Goal: Task Accomplishment & Management: Manage account settings

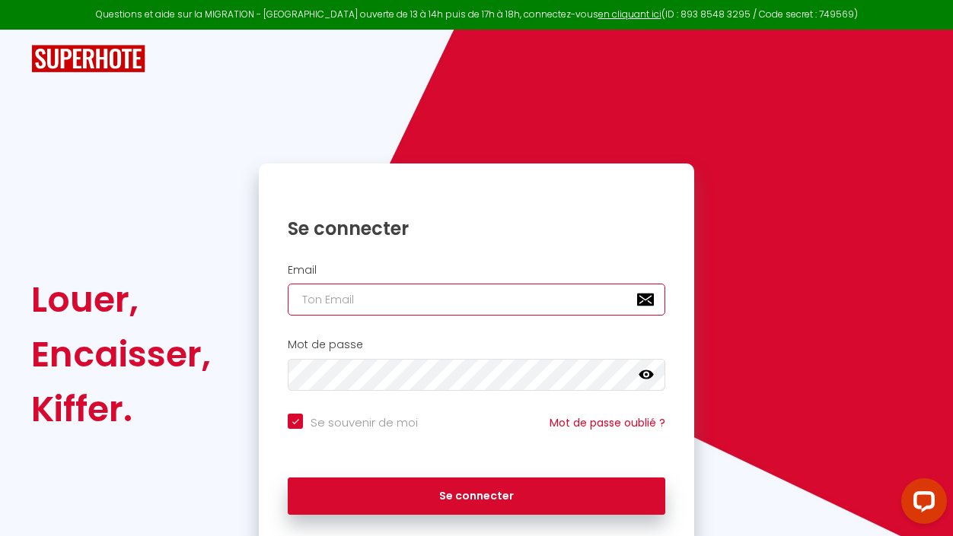
type input "[EMAIL_ADDRESS][DOMAIN_NAME]"
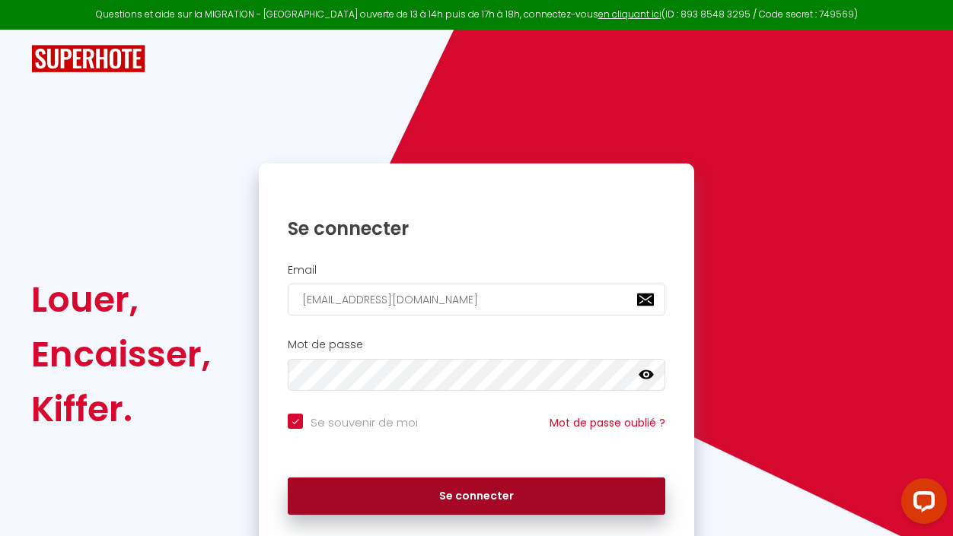
click at [451, 495] on button "Se connecter" at bounding box center [476, 497] width 377 height 38
checkbox input "true"
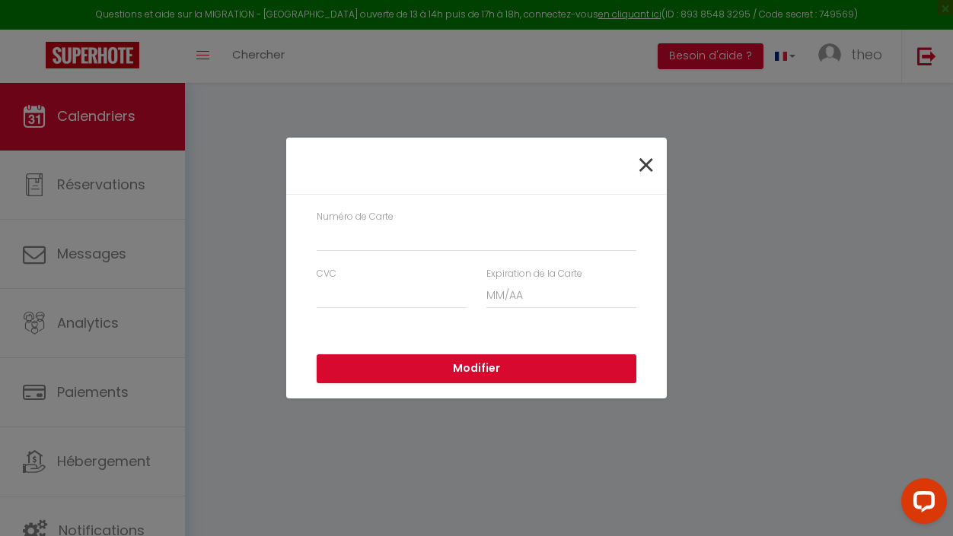
click at [648, 167] on span "×" at bounding box center [645, 166] width 19 height 46
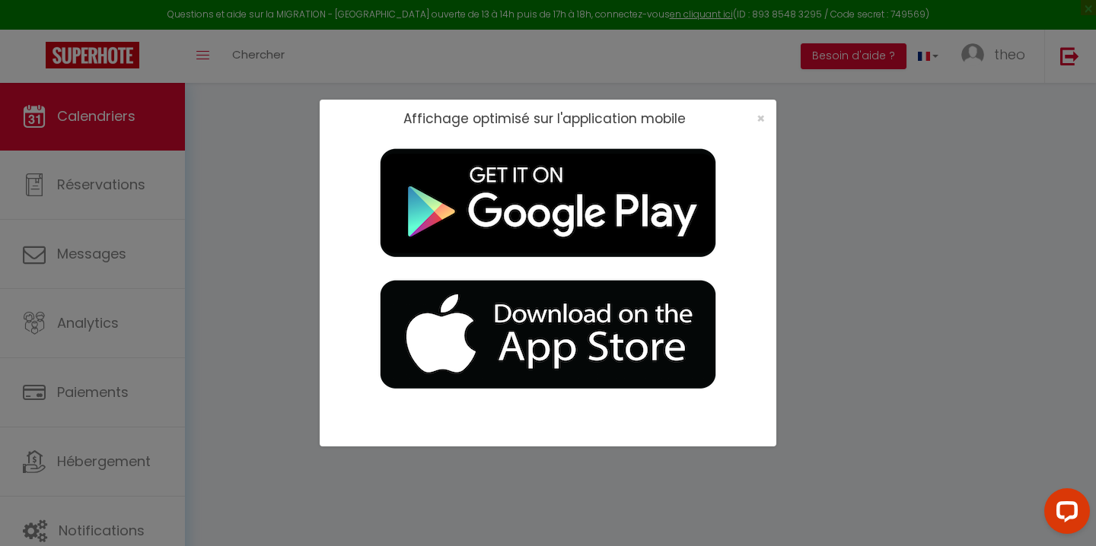
click at [768, 113] on div "×" at bounding box center [756, 118] width 38 height 15
click at [764, 115] on span "×" at bounding box center [760, 118] width 8 height 19
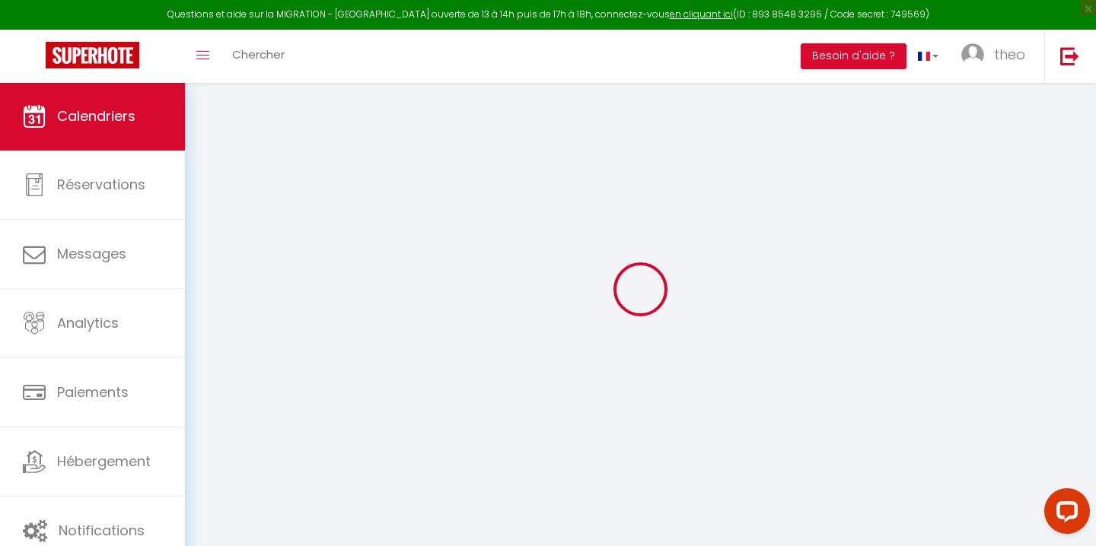
scroll to position [10, 0]
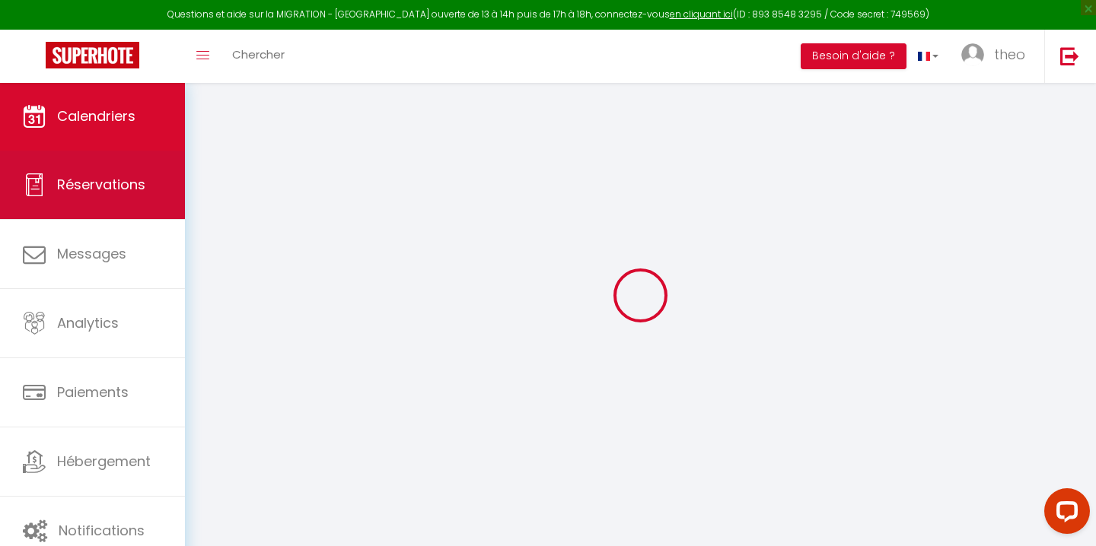
click at [99, 172] on link "Réservations" at bounding box center [92, 185] width 185 height 68
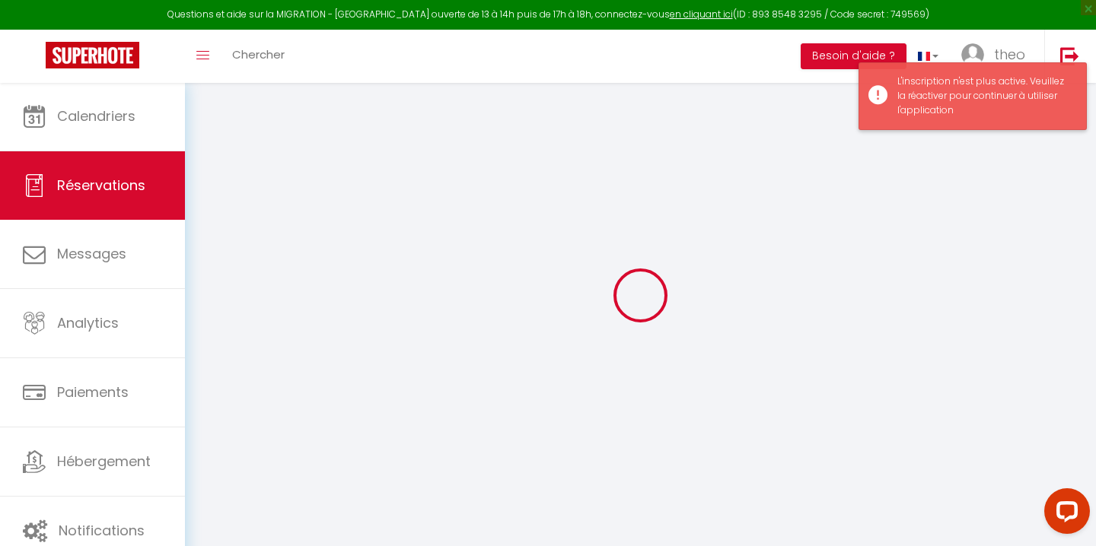
click at [952, 96] on div "L'inscription n'est plus active. Veuillez la réactiver pour continuer à utilise…" at bounding box center [984, 96] width 174 height 43
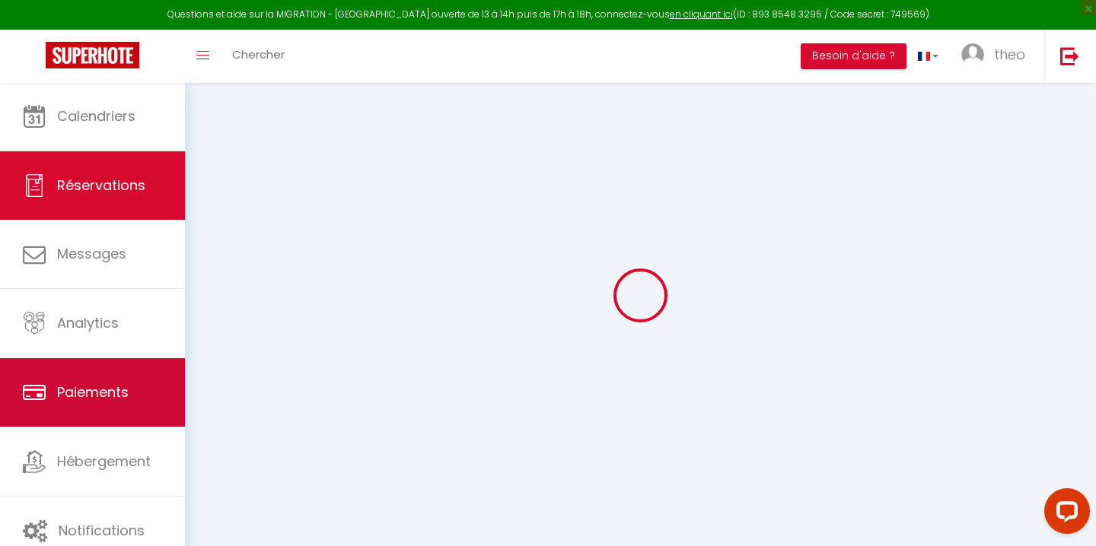
click at [113, 367] on link "Paiements" at bounding box center [92, 392] width 185 height 68
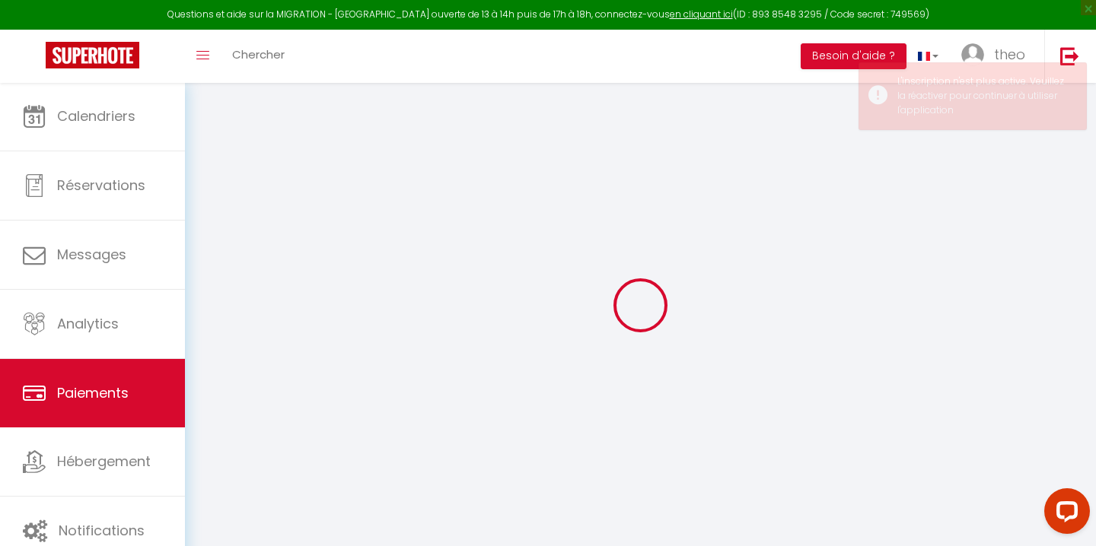
select select "2"
select select "0"
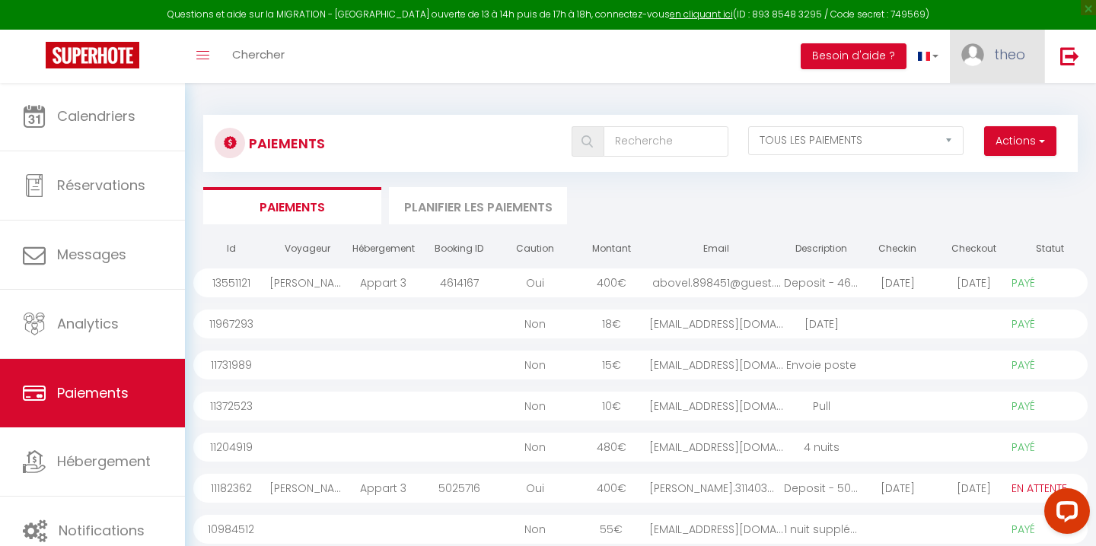
click at [952, 48] on span "theo" at bounding box center [1009, 54] width 31 height 19
click at [952, 100] on link "Paramètres" at bounding box center [983, 106] width 113 height 26
select select "28"
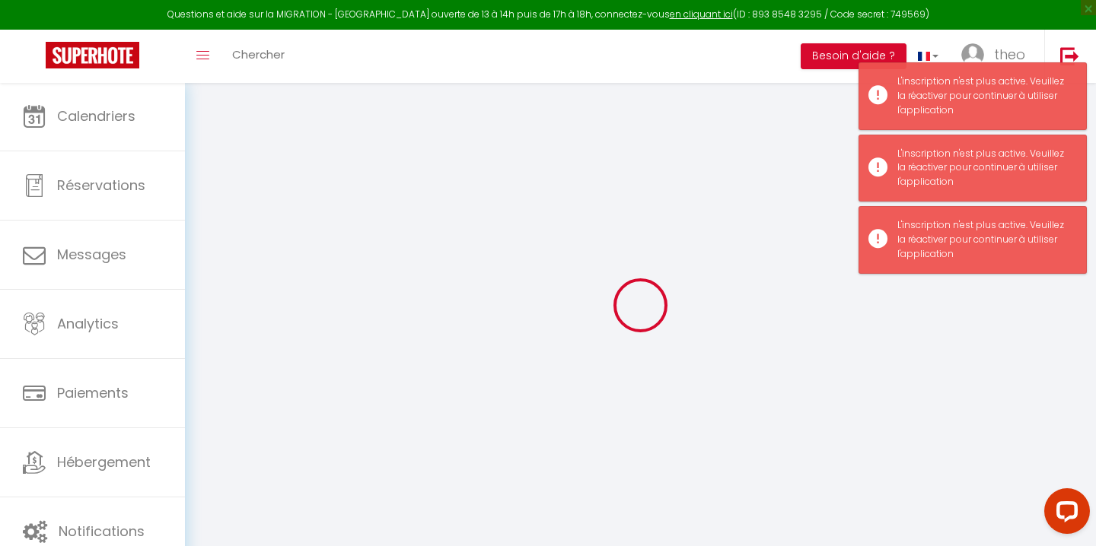
type input "ion8arzBOZkgvAlm7RWYG1w6G"
type input "Fff74EzwtP8ZMEJCAe2Fw5epn"
type input "[URL][DOMAIN_NAME]"
select select "fr"
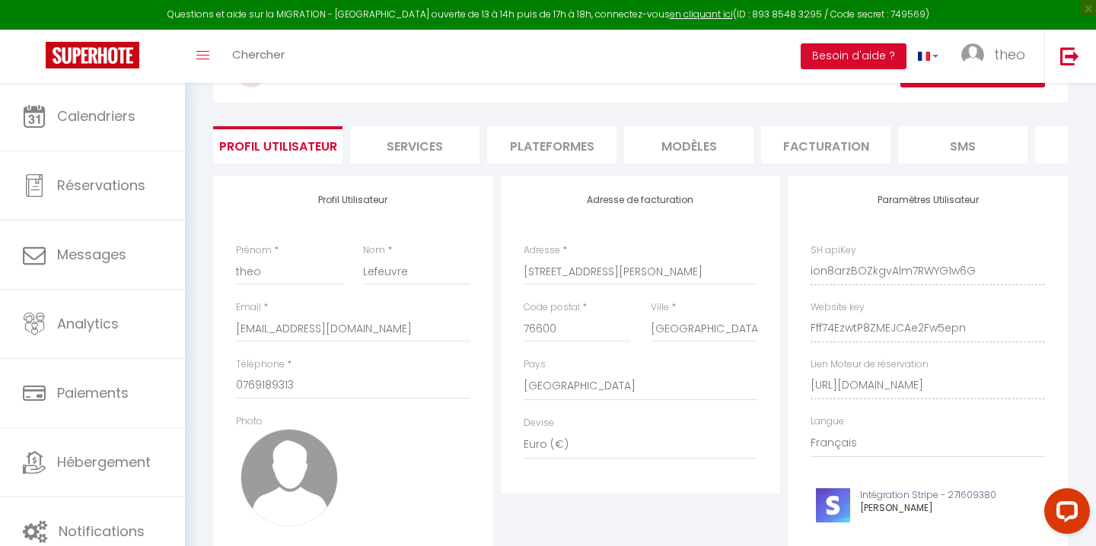
scroll to position [72, 0]
click at [823, 150] on li "Facturation" at bounding box center [825, 144] width 129 height 37
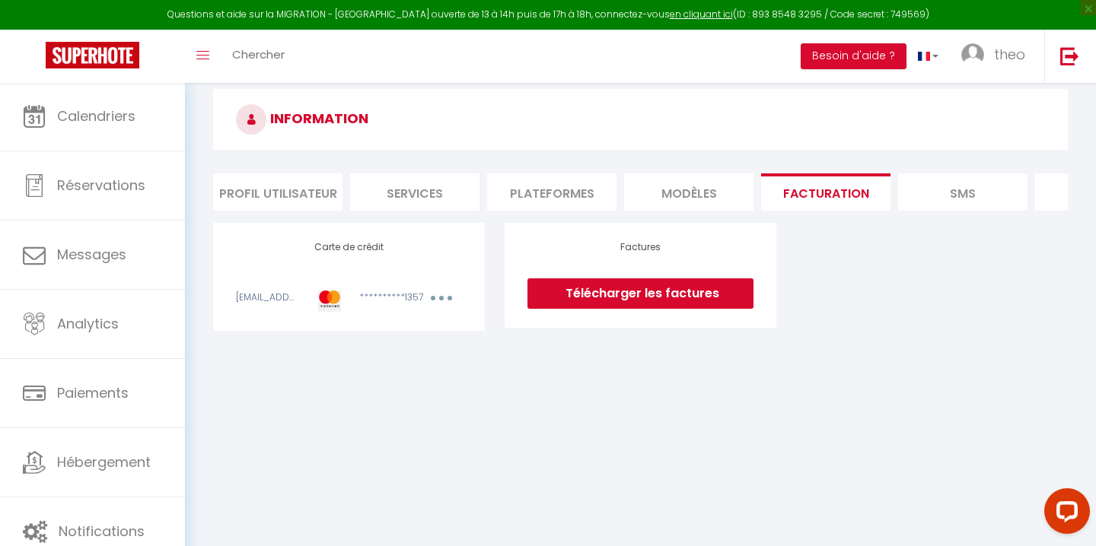
scroll to position [24, 0]
click at [392, 296] on div "**********" at bounding box center [380, 301] width 62 height 21
click at [425, 296] on button "button" at bounding box center [441, 300] width 43 height 19
click at [405, 335] on link "Modifier" at bounding box center [421, 332] width 75 height 24
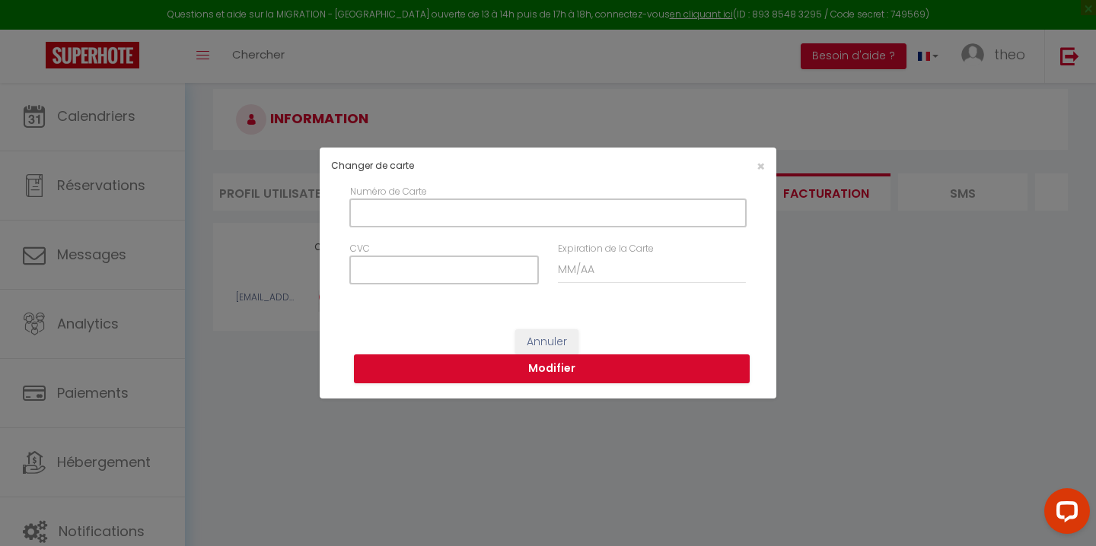
click at [406, 215] on input "Numéro de Carte" at bounding box center [548, 212] width 396 height 27
type input "3"
type input "[CREDIT_CARD_NUMBER]"
click at [445, 266] on input "CVC" at bounding box center [444, 269] width 188 height 27
type input "460"
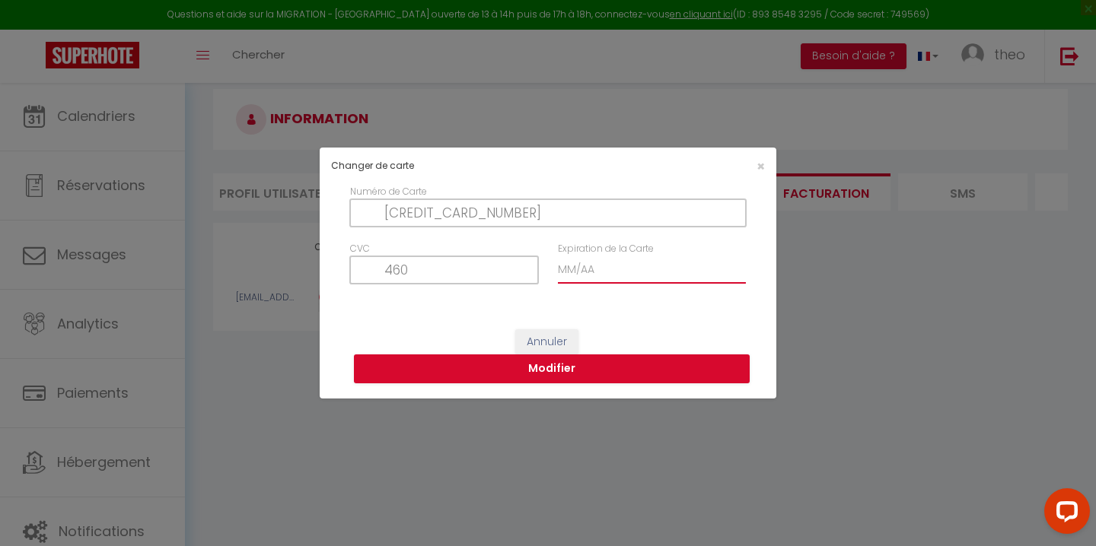
click at [565, 266] on input "Expiration de la Carte" at bounding box center [652, 269] width 188 height 27
type input "04 / 29"
click at [547, 369] on button "Modifier" at bounding box center [552, 369] width 396 height 29
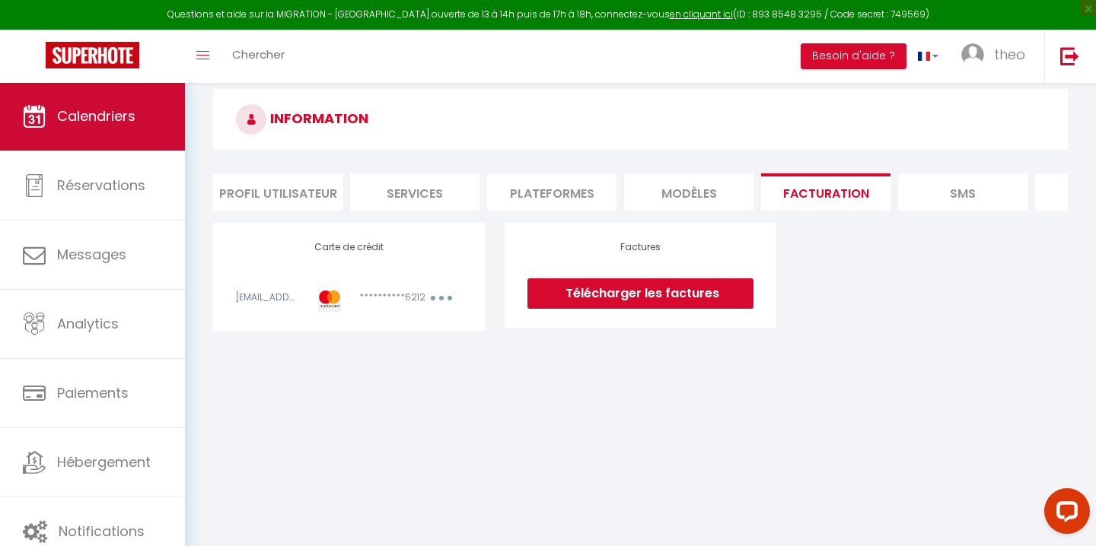
click at [68, 123] on span "Calendriers" at bounding box center [96, 116] width 78 height 19
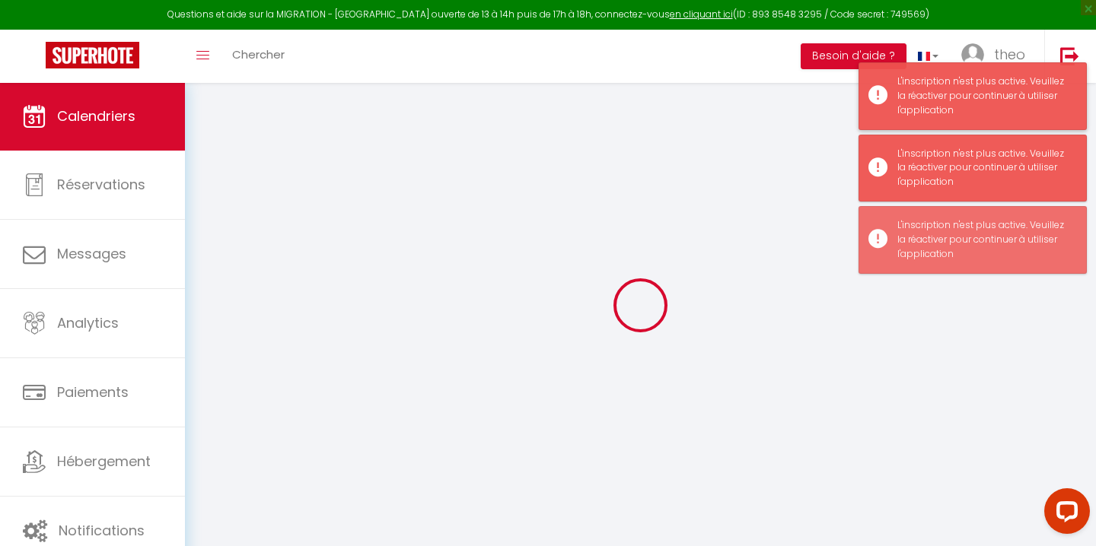
click at [940, 95] on div "L'inscription n'est plus active. Veuillez la réactiver pour continuer à utilise…" at bounding box center [984, 96] width 174 height 43
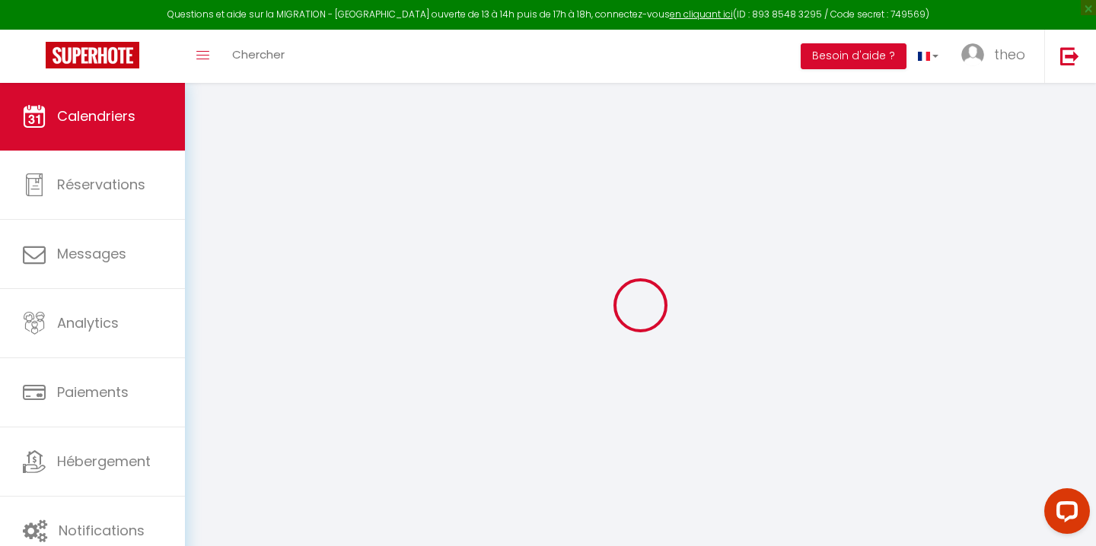
click at [130, 98] on link "Calendriers" at bounding box center [92, 116] width 185 height 68
click at [952, 49] on span "theo" at bounding box center [1009, 54] width 31 height 19
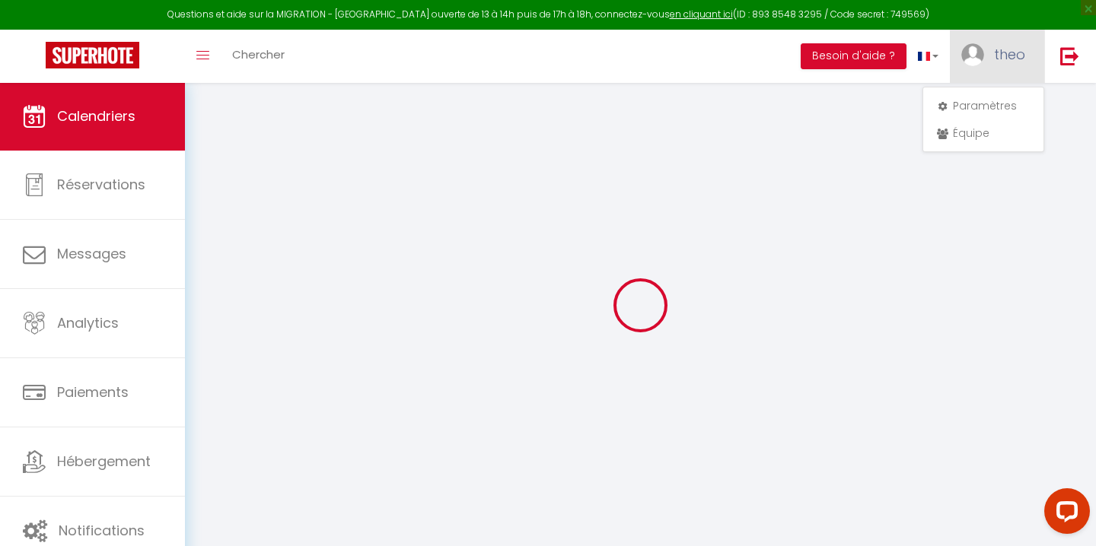
click at [952, 40] on link "theo" at bounding box center [997, 56] width 94 height 53
click at [952, 44] on img at bounding box center [972, 54] width 23 height 23
click at [952, 106] on link "Paramètres" at bounding box center [983, 106] width 113 height 26
select select "fr"
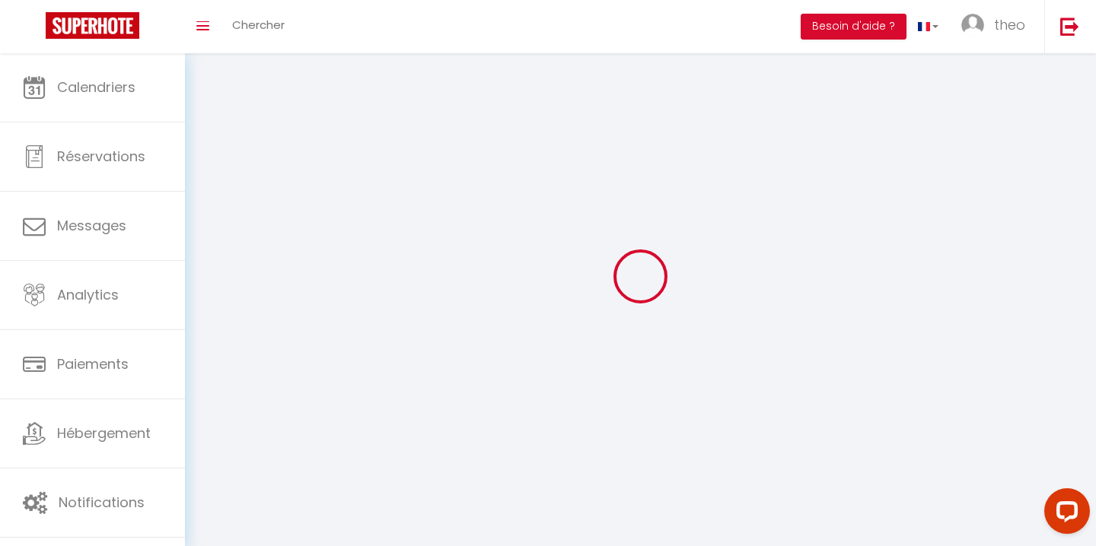
type input "theo"
type input "Lefeuvre"
type input "0769189313"
type input "[STREET_ADDRESS][PERSON_NAME]"
type input "76600"
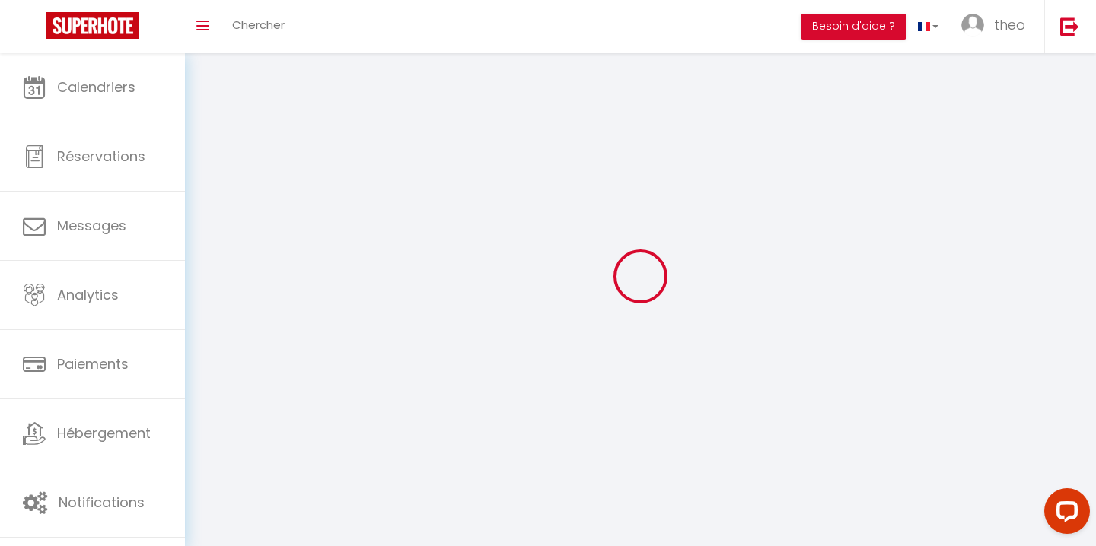
type input "[GEOGRAPHIC_DATA]"
type input "ion8arzBOZkgvAlm7RWYG1w6G"
type input "Fff74EzwtP8ZMEJCAe2Fw5epn"
type input "[URL][DOMAIN_NAME]"
select select "1"
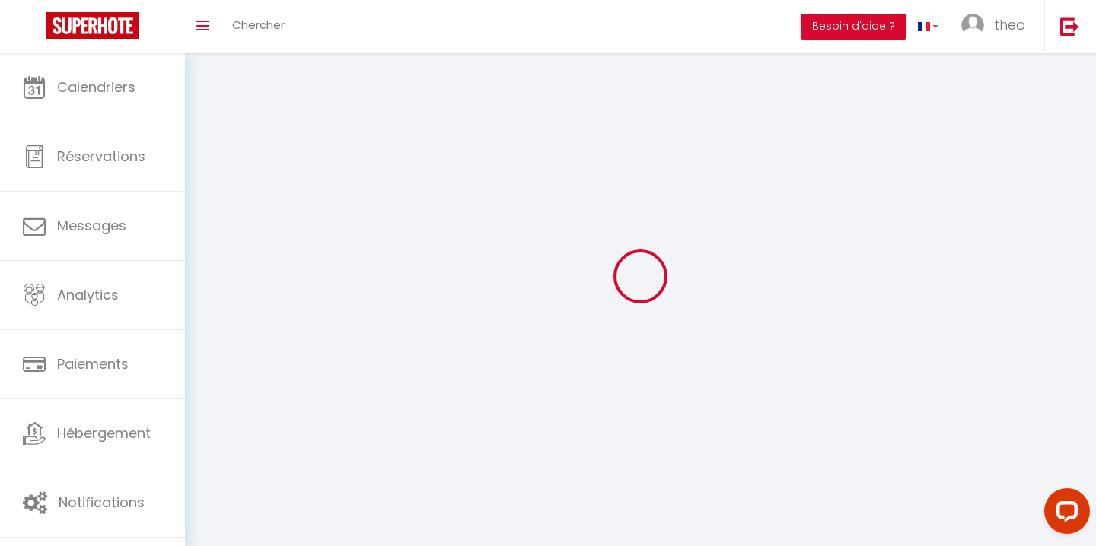
select select "28"
select select "fr"
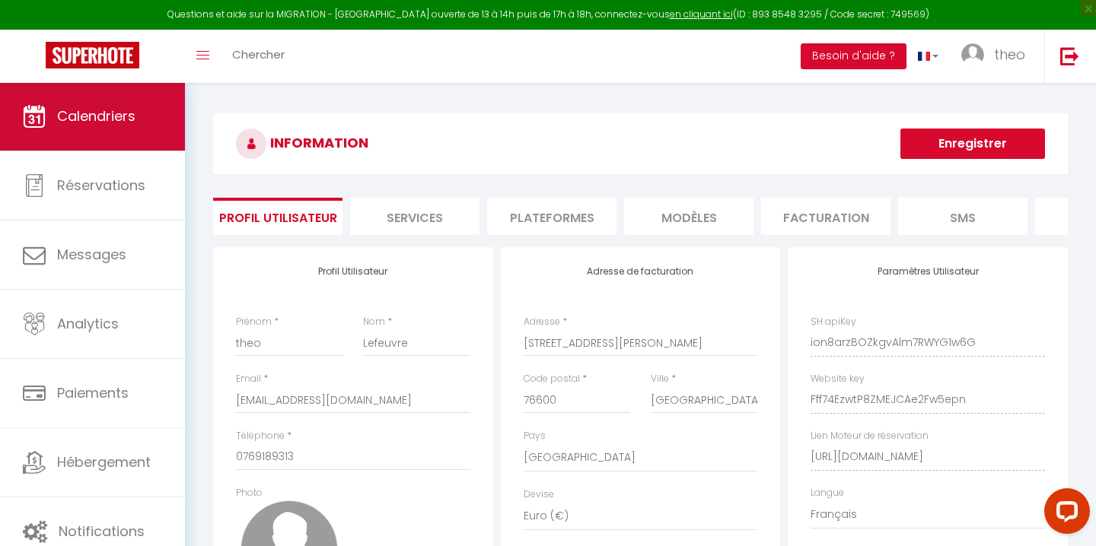
click at [95, 111] on span "Calendriers" at bounding box center [96, 116] width 78 height 19
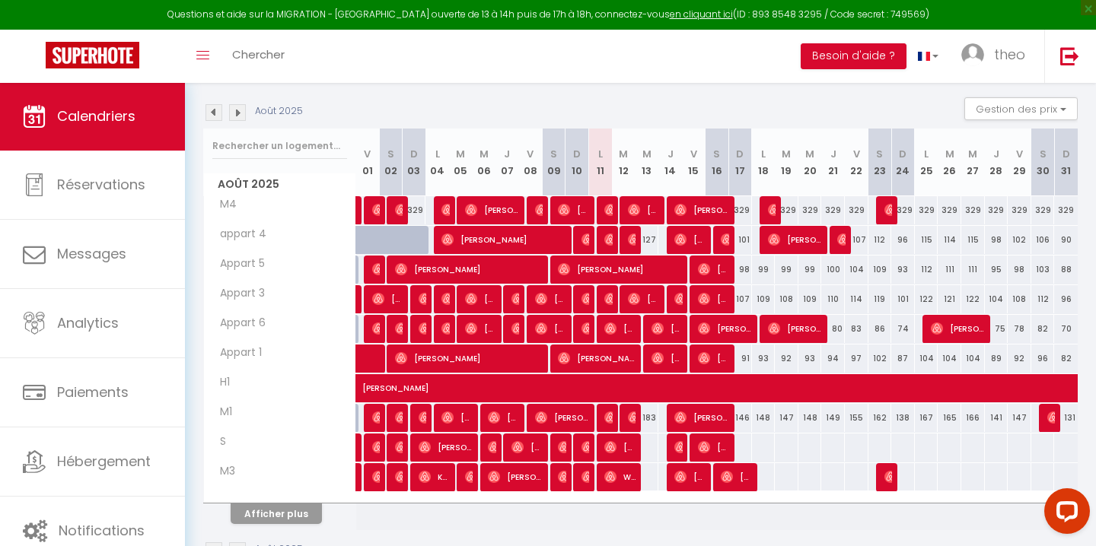
scroll to position [211, 0]
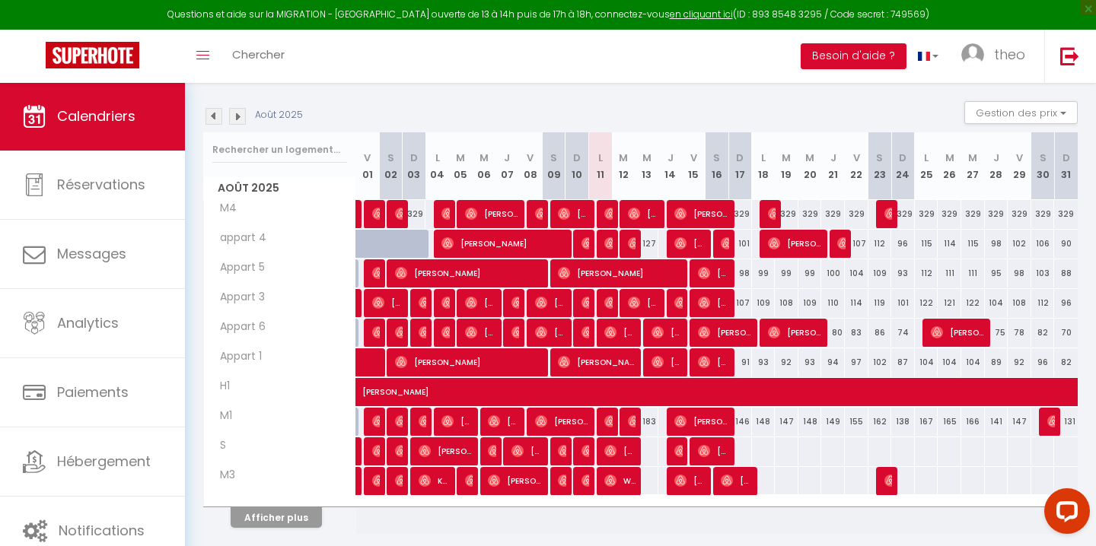
click at [211, 116] on img at bounding box center [213, 116] width 17 height 17
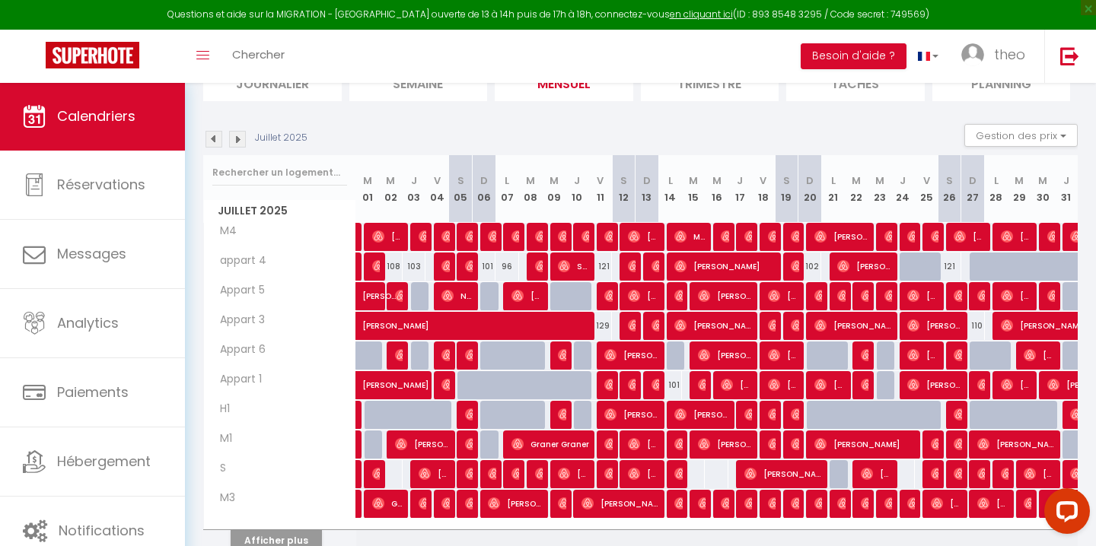
scroll to position [202, 0]
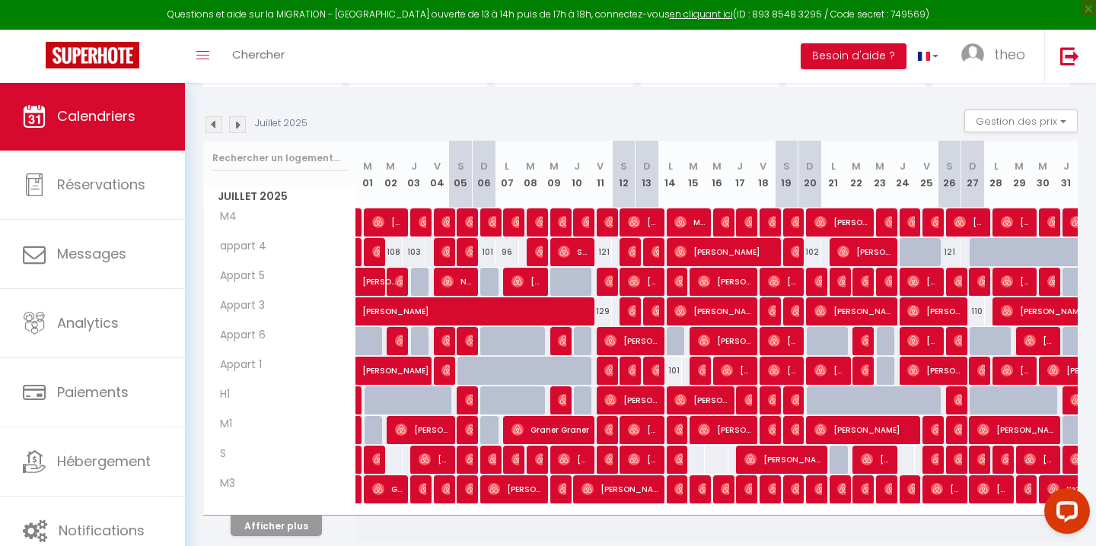
click at [234, 124] on img at bounding box center [237, 124] width 17 height 17
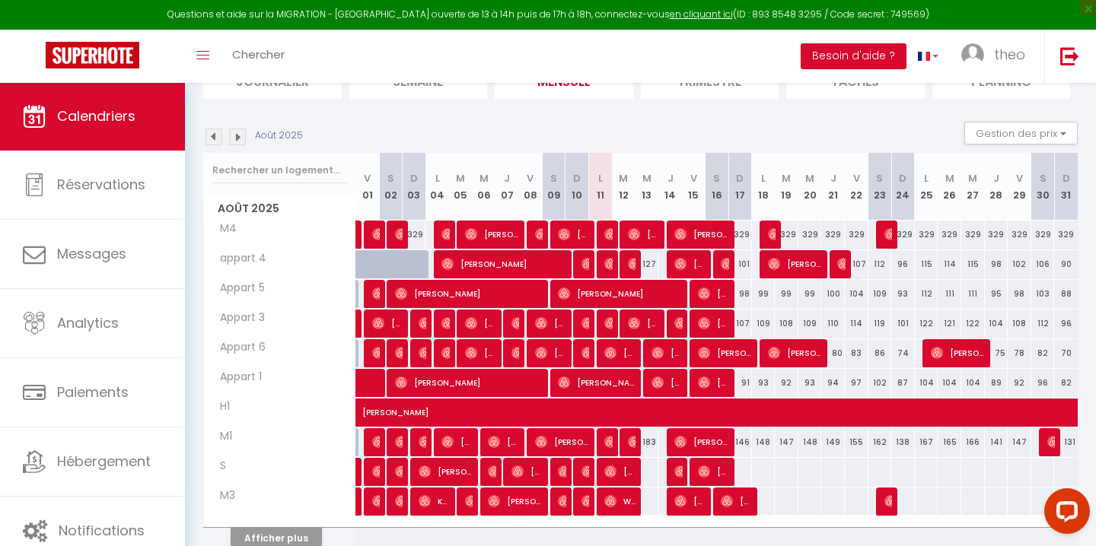
scroll to position [186, 0]
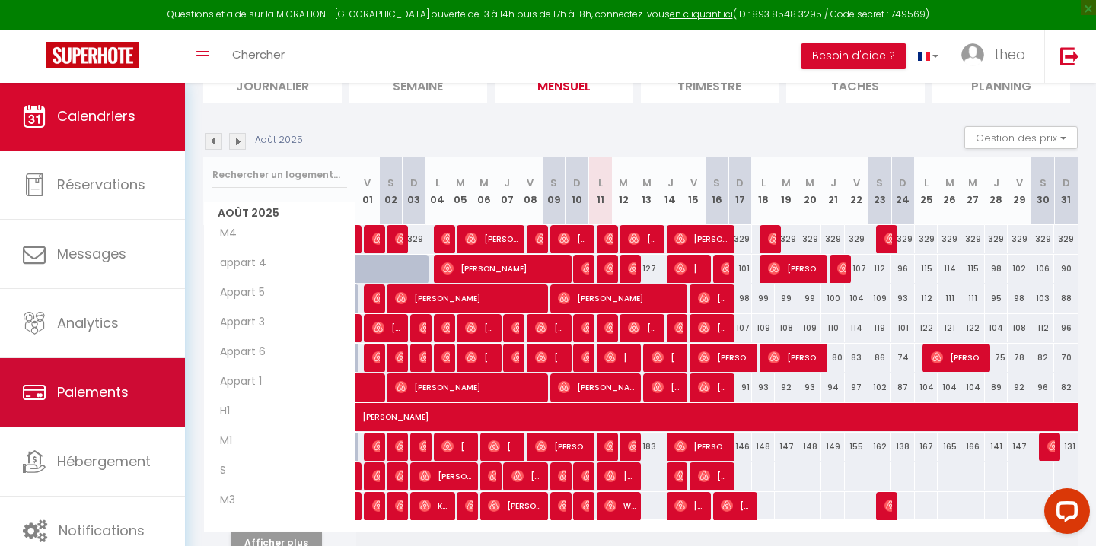
click at [103, 386] on span "Paiements" at bounding box center [93, 392] width 72 height 19
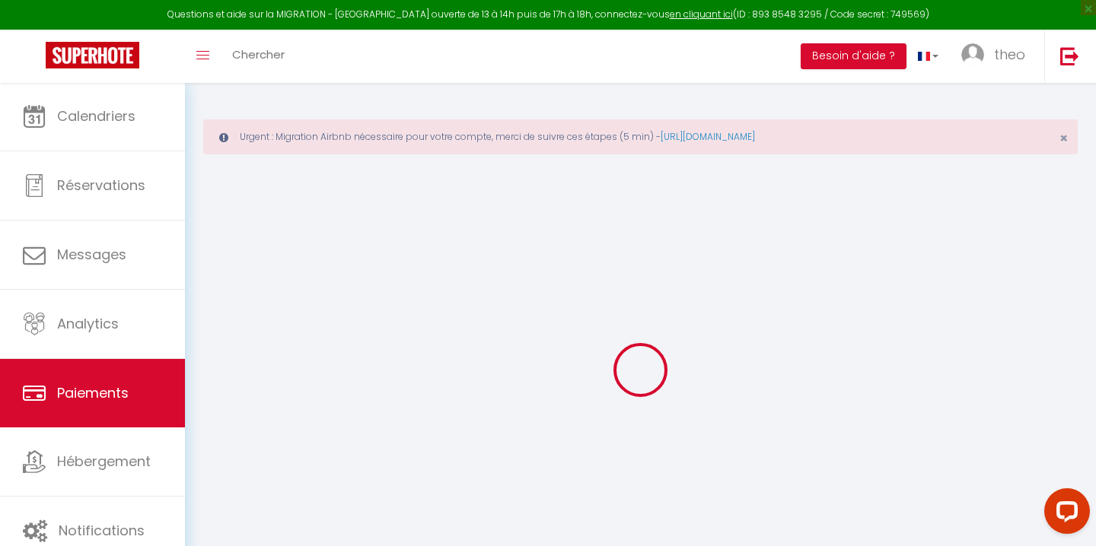
select select "2"
select select "0"
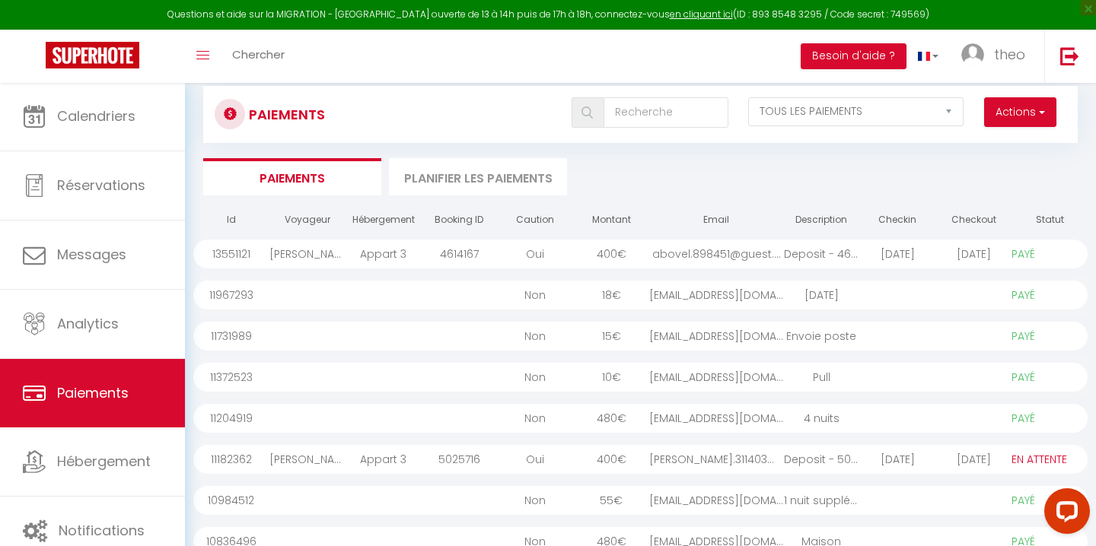
scroll to position [95, 0]
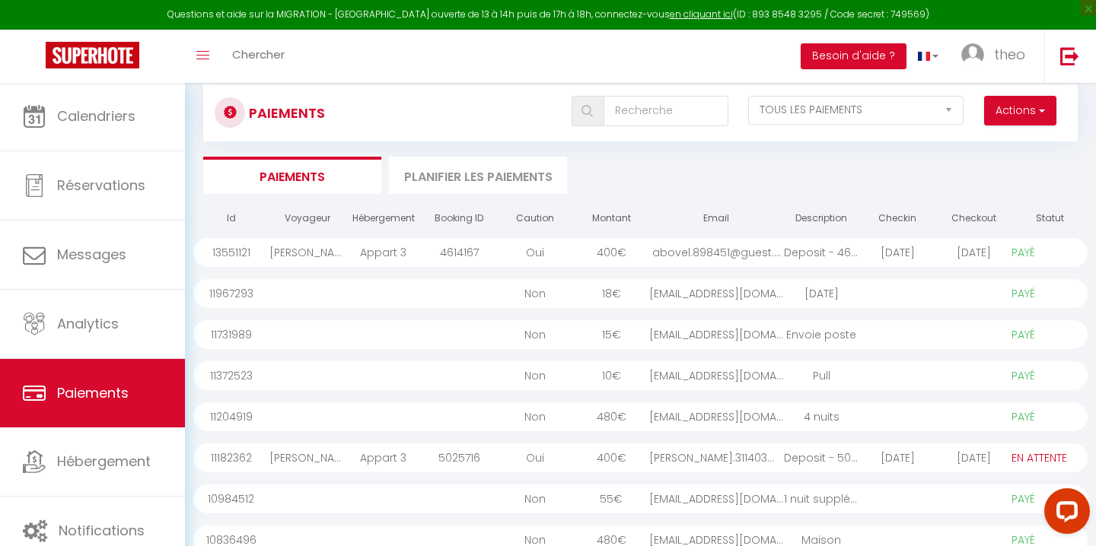
click at [622, 252] on span "€" at bounding box center [621, 252] width 9 height 15
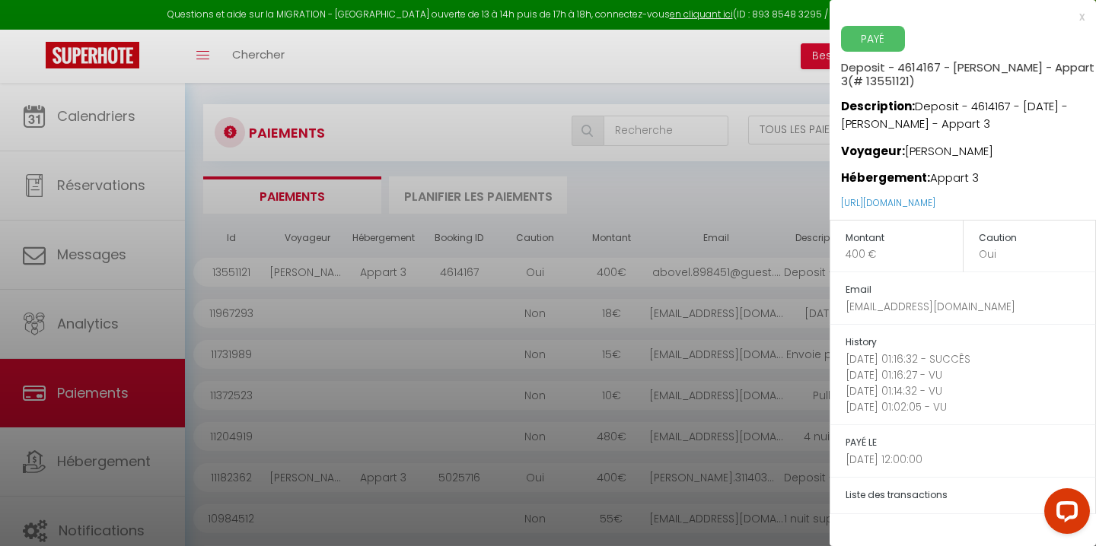
scroll to position [75, 0]
click at [952, 13] on div "x" at bounding box center [956, 17] width 255 height 18
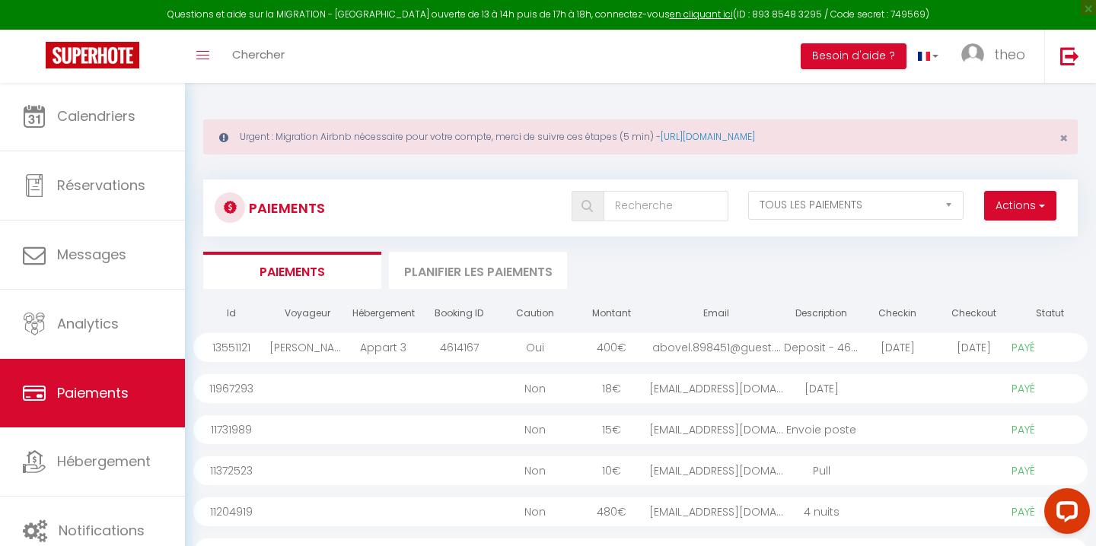
scroll to position [0, 0]
click at [952, 53] on span "theo" at bounding box center [1009, 54] width 31 height 19
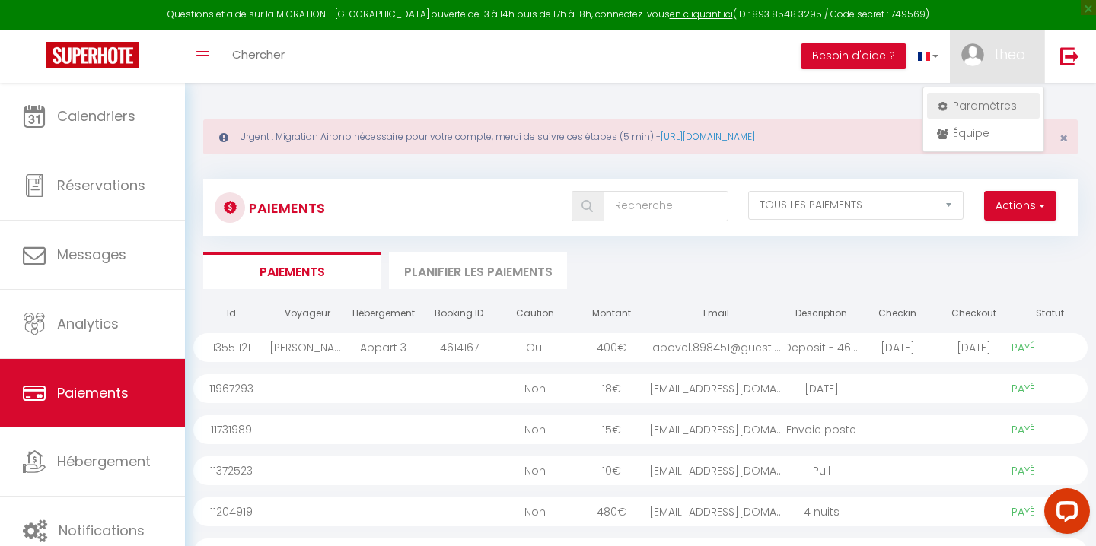
click at [952, 102] on link "Paramètres" at bounding box center [983, 106] width 113 height 26
select select "28"
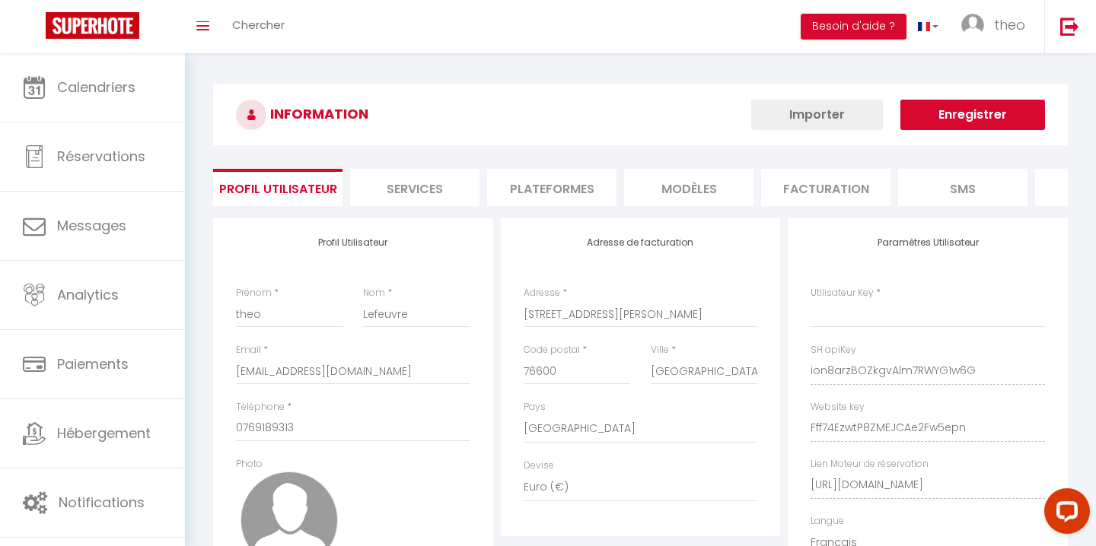
type input "ion8arzBOZkgvAlm7RWYG1w6G"
type input "Fff74EzwtP8ZMEJCAe2Fw5epn"
type input "[URL][DOMAIN_NAME]"
select select "fr"
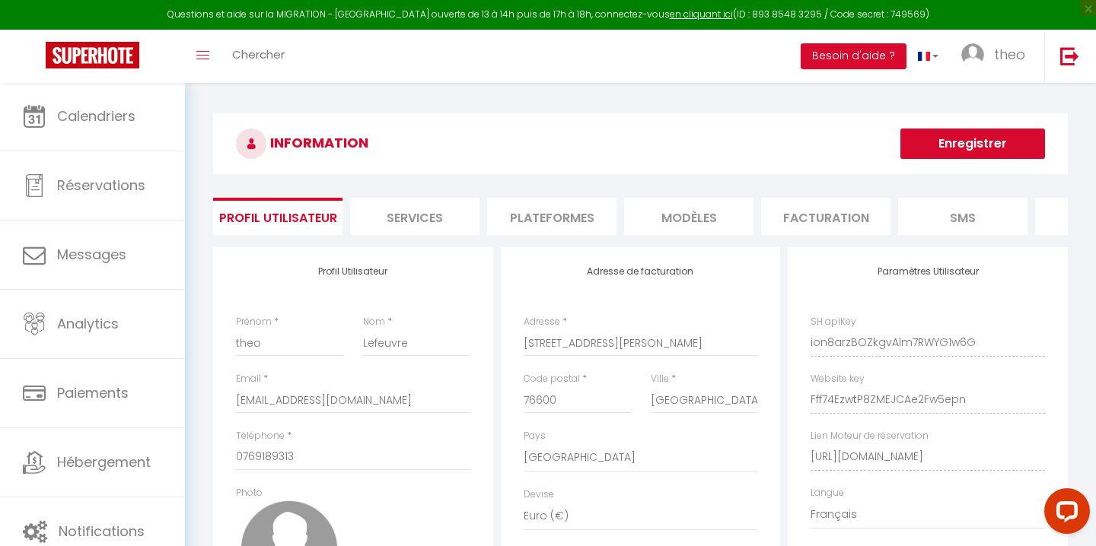
click at [807, 222] on li "Facturation" at bounding box center [825, 216] width 129 height 37
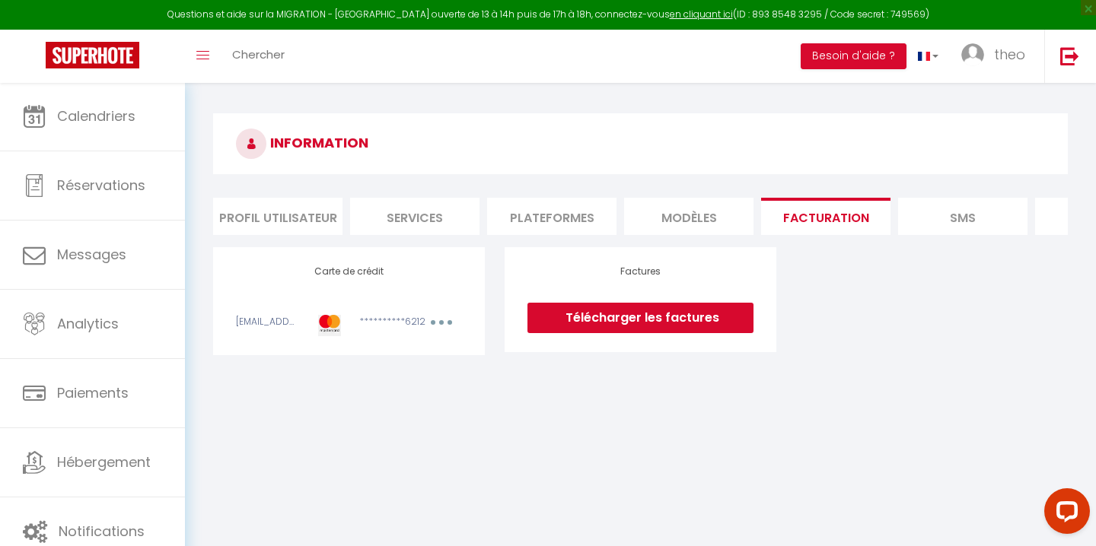
click at [400, 214] on li "Services" at bounding box center [414, 216] width 129 height 37
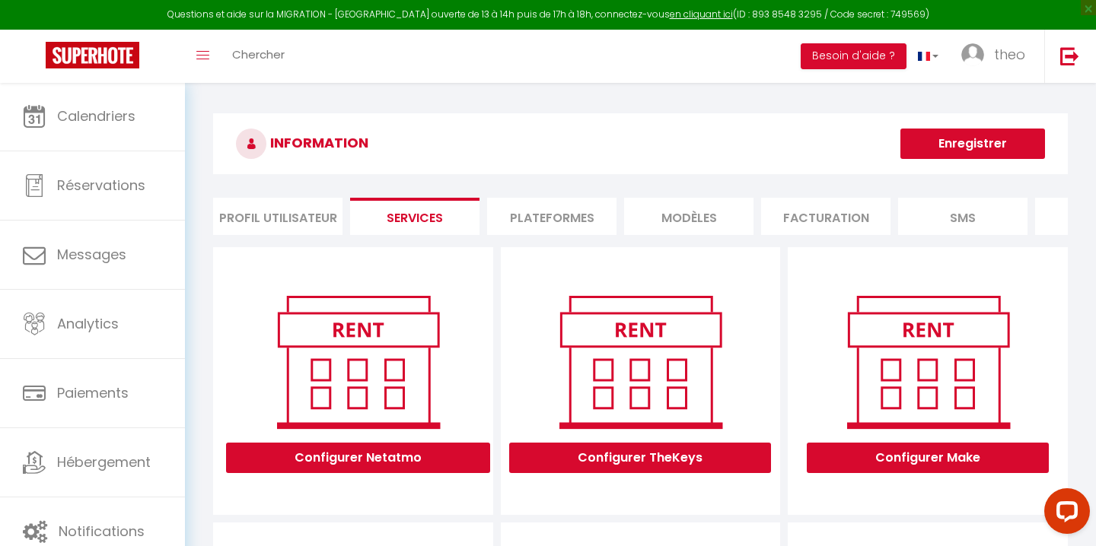
click at [301, 214] on li "Profil Utilisateur" at bounding box center [277, 216] width 129 height 37
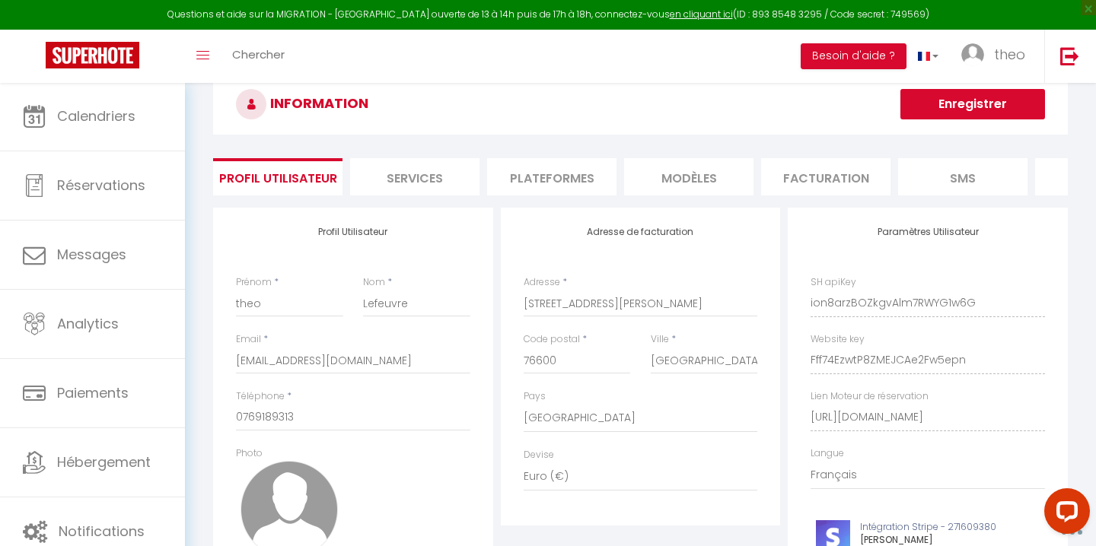
scroll to position [36, 0]
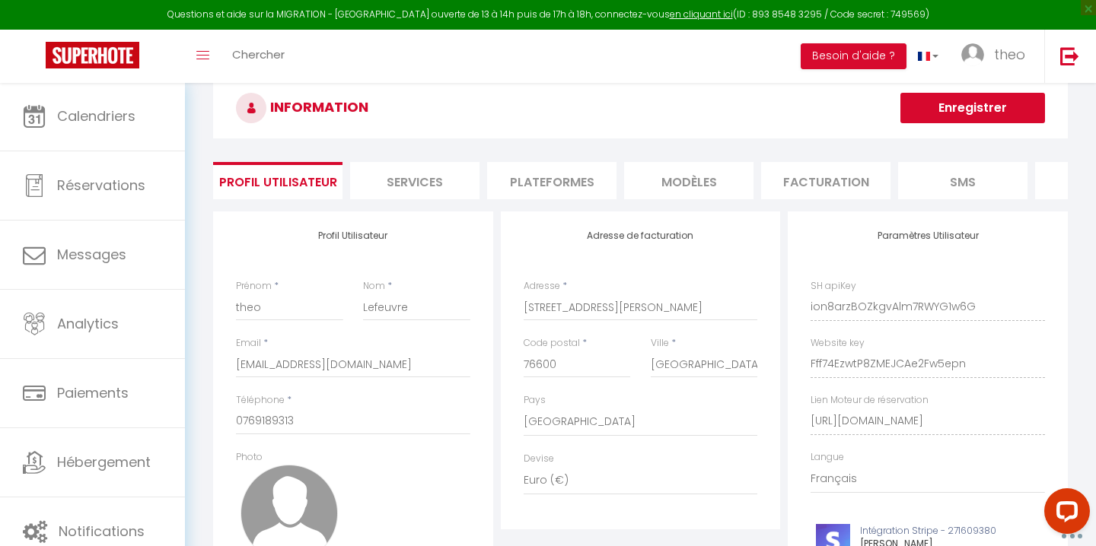
click at [562, 178] on li "Plateformes" at bounding box center [551, 180] width 129 height 37
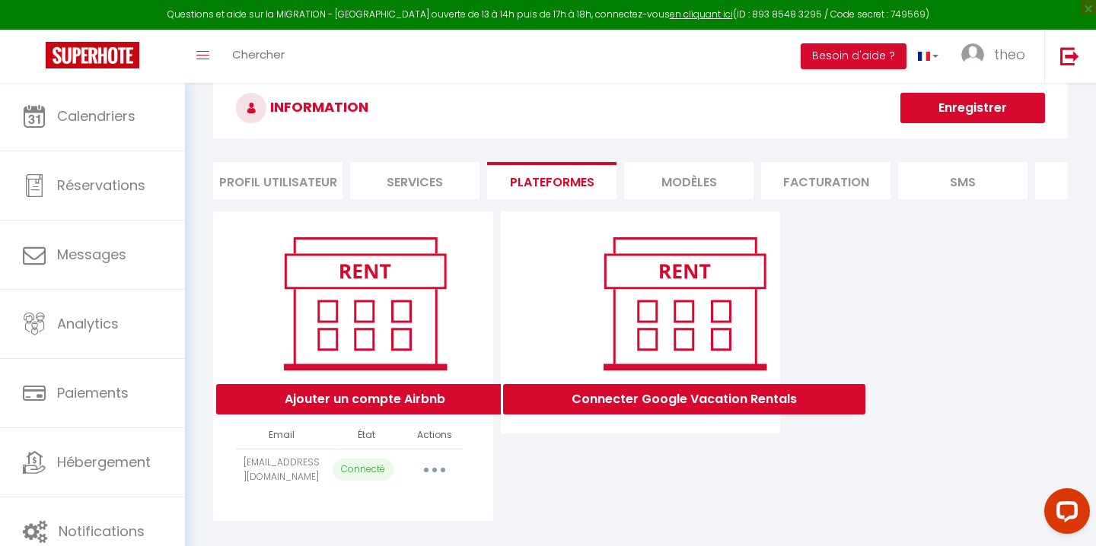
click at [696, 164] on li "MODÈLES" at bounding box center [688, 180] width 129 height 37
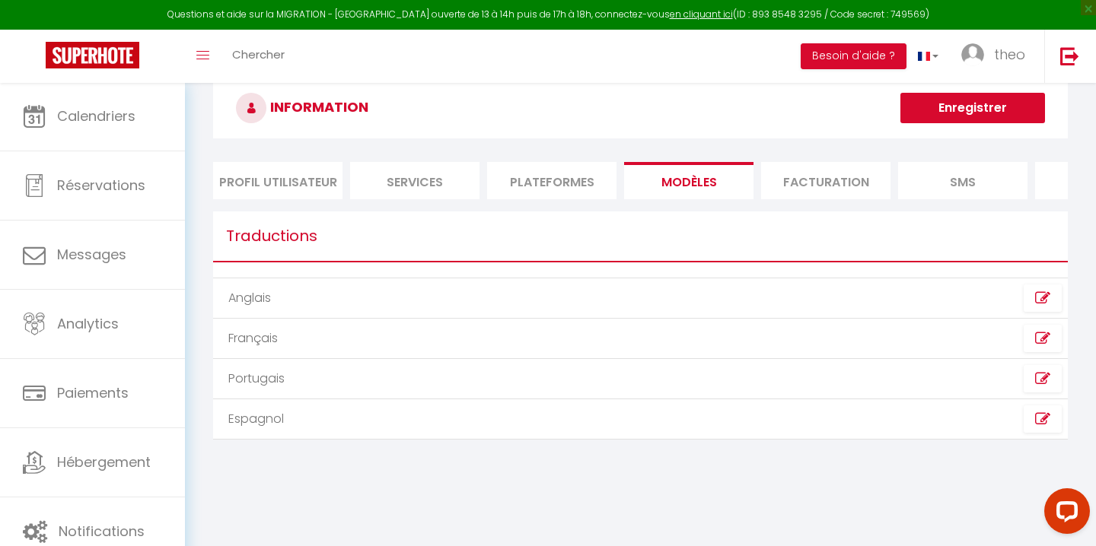
click at [931, 168] on li "SMS" at bounding box center [962, 180] width 129 height 37
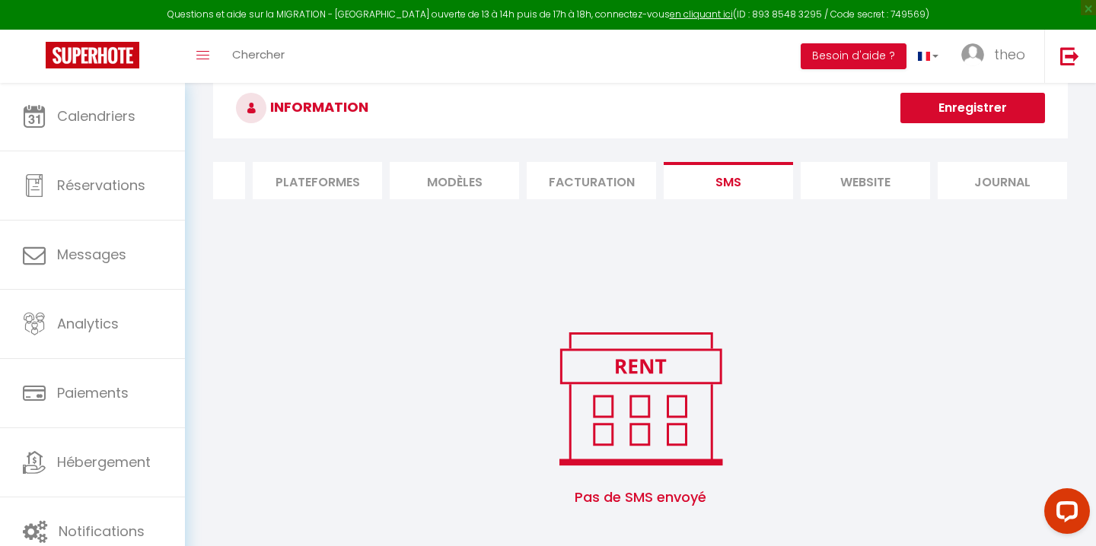
scroll to position [0, 234]
click at [890, 177] on li "website" at bounding box center [865, 180] width 129 height 37
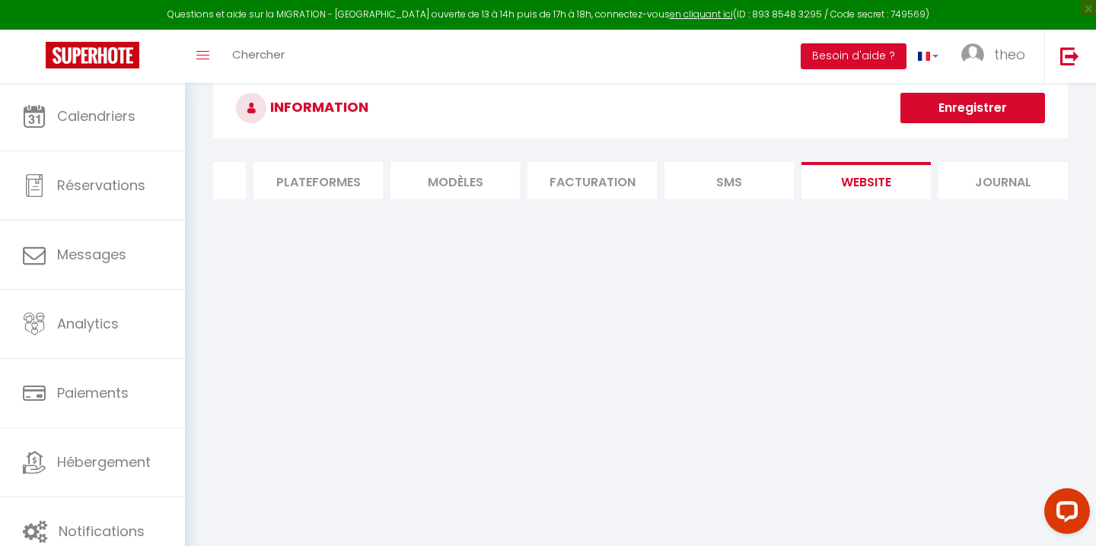
click at [952, 178] on li "Journal" at bounding box center [1002, 180] width 129 height 37
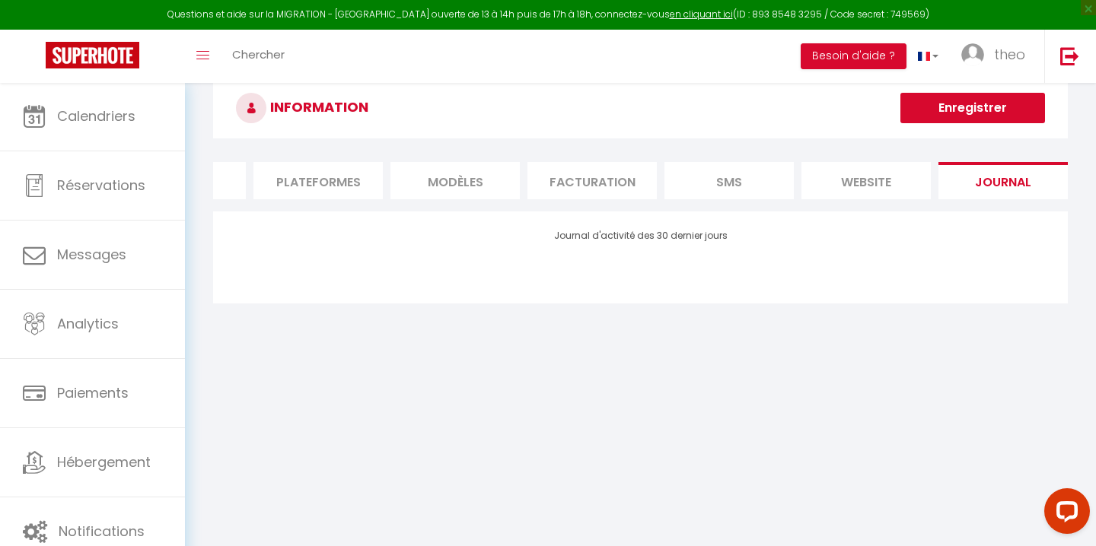
click at [829, 166] on li "website" at bounding box center [865, 180] width 129 height 37
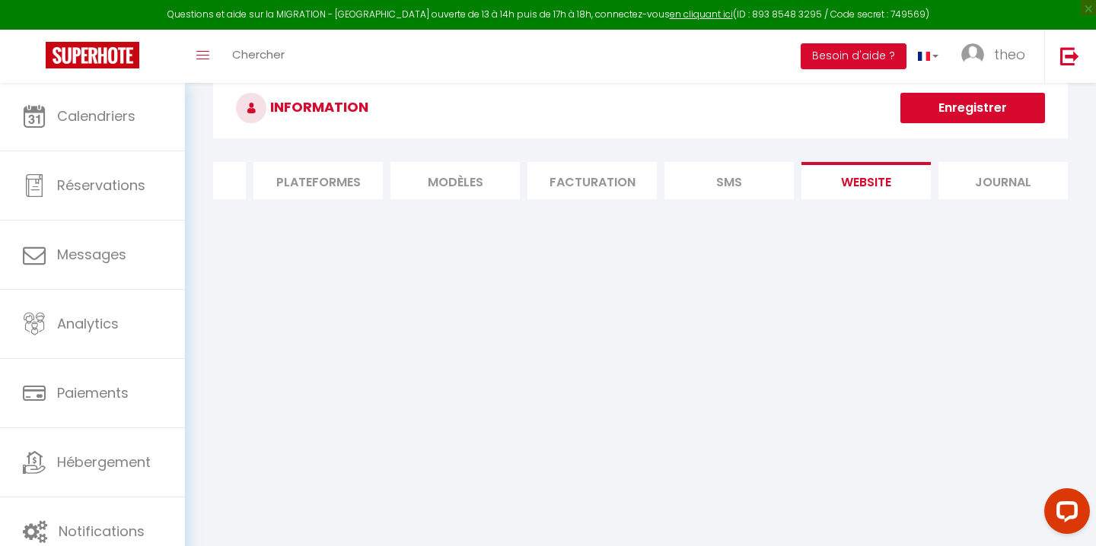
click at [680, 164] on li "SMS" at bounding box center [728, 180] width 129 height 37
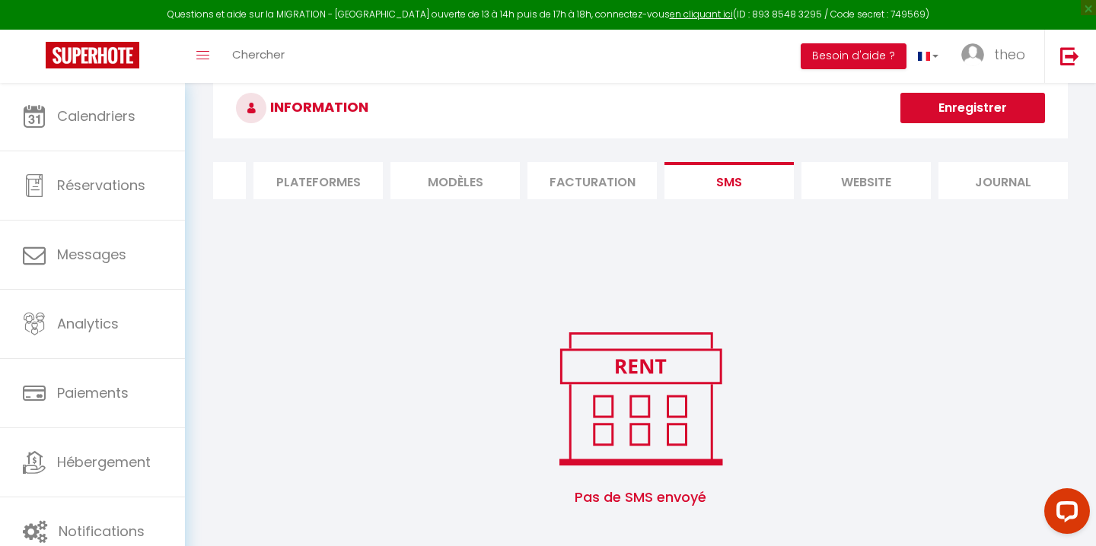
click at [600, 169] on li "Facturation" at bounding box center [591, 180] width 129 height 37
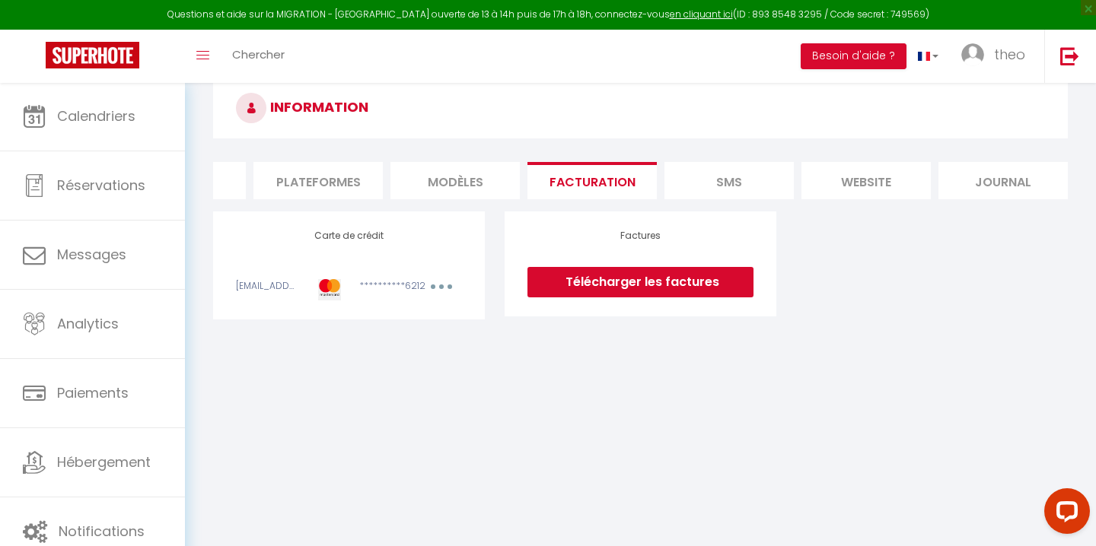
click at [457, 184] on li "MODÈLES" at bounding box center [454, 180] width 129 height 37
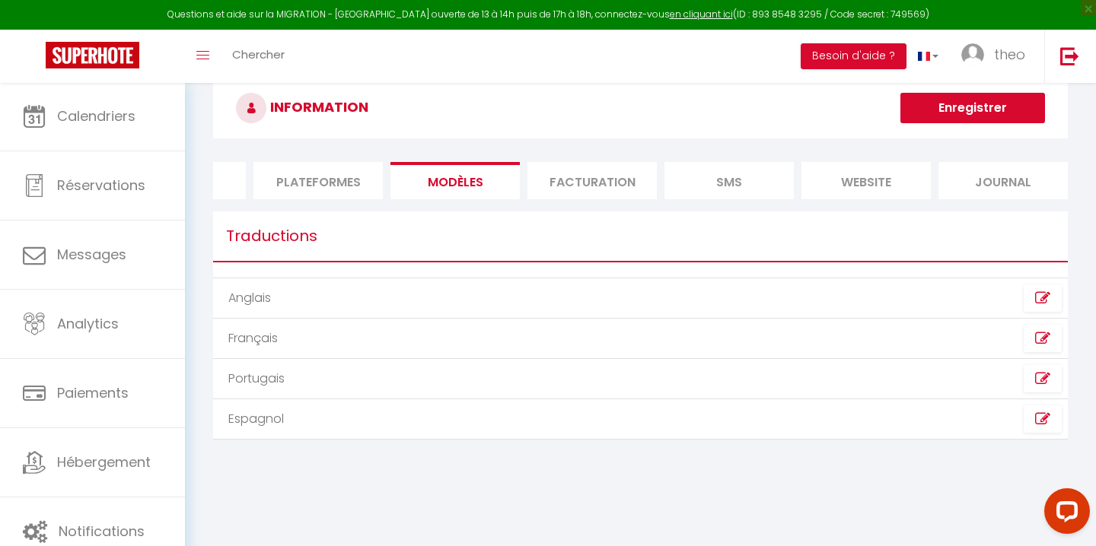
click at [295, 182] on li "Plateformes" at bounding box center [317, 180] width 129 height 37
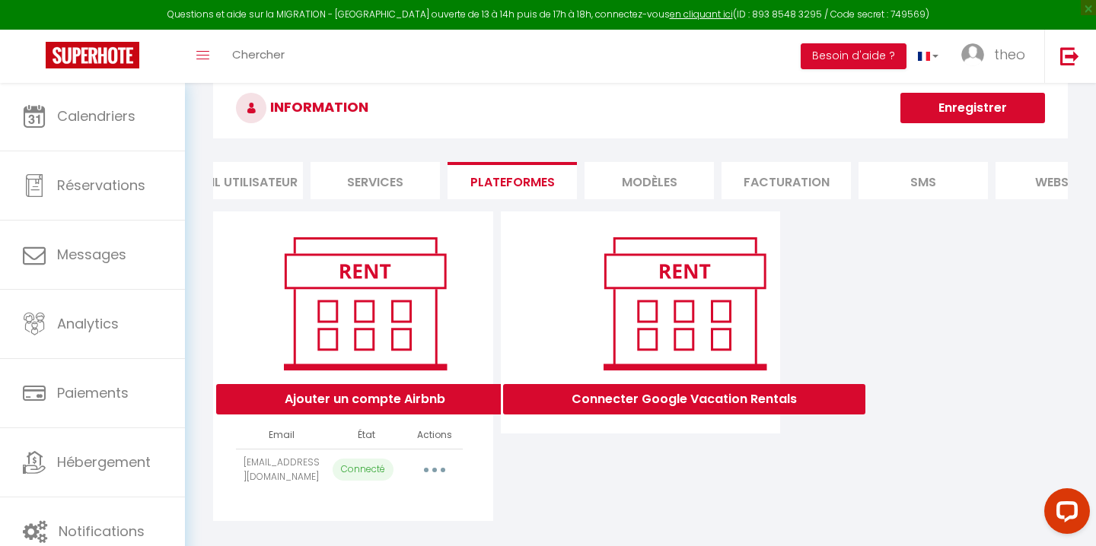
scroll to position [0, 19]
click at [393, 183] on li "Services" at bounding box center [395, 180] width 129 height 37
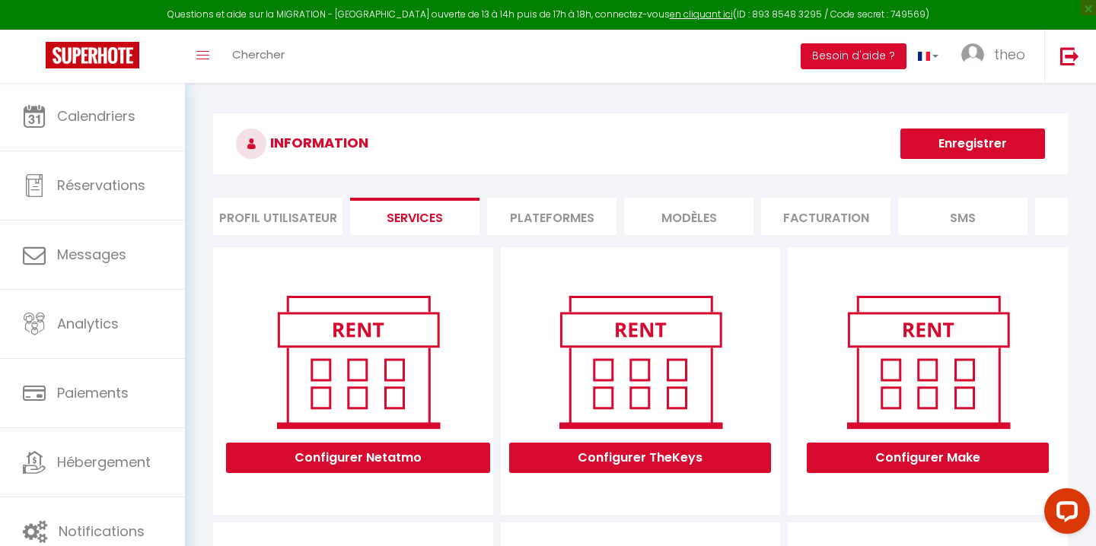
click at [309, 214] on li "Profil Utilisateur" at bounding box center [277, 216] width 129 height 37
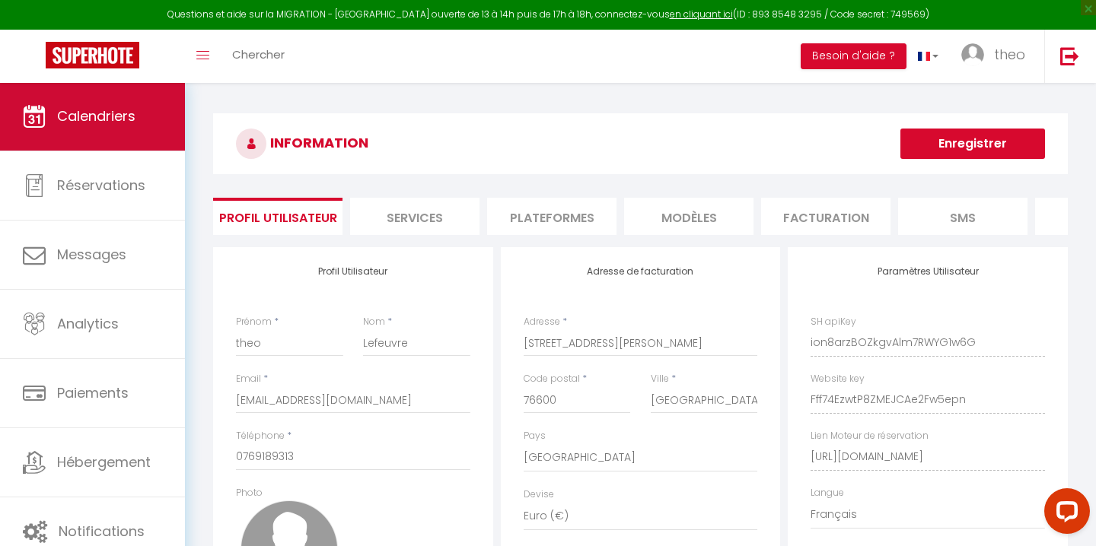
click at [124, 127] on link "Calendriers" at bounding box center [92, 116] width 185 height 68
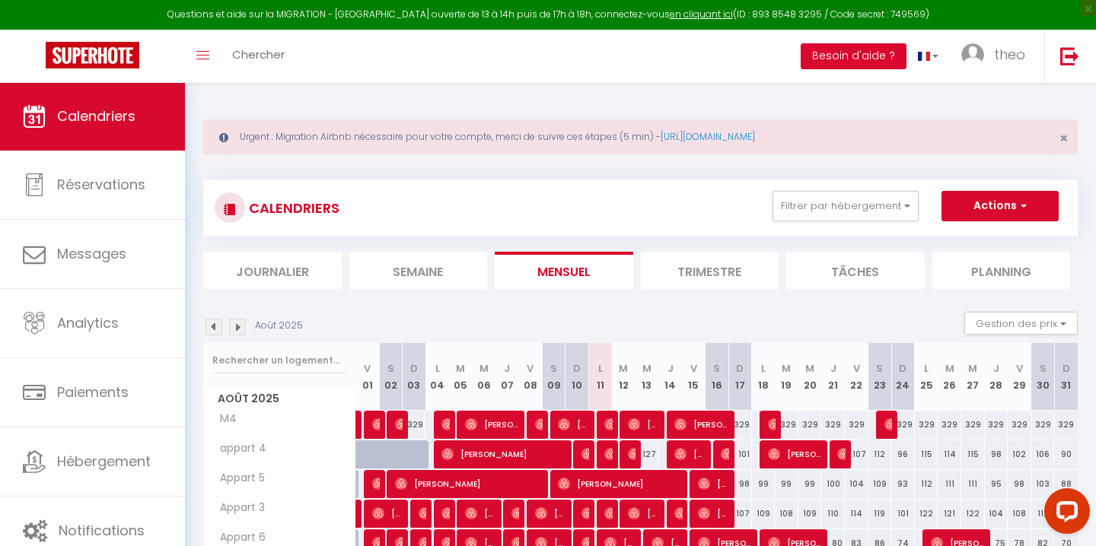
select select "28"
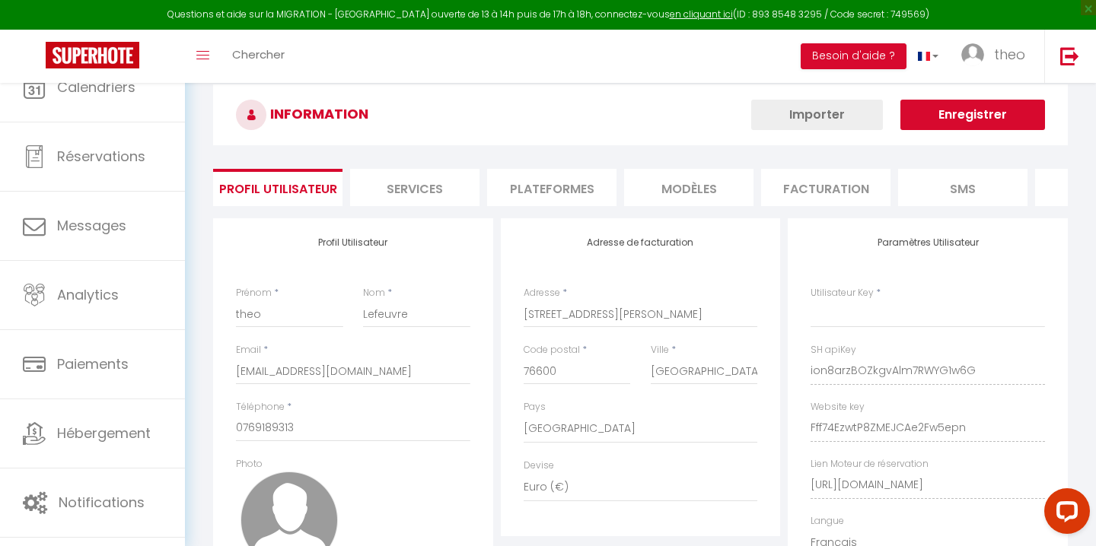
type input "ion8arzBOZkgvAlm7RWYG1w6G"
type input "Fff74EzwtP8ZMEJCAe2Fw5epn"
type input "[URL][DOMAIN_NAME]"
select select "fr"
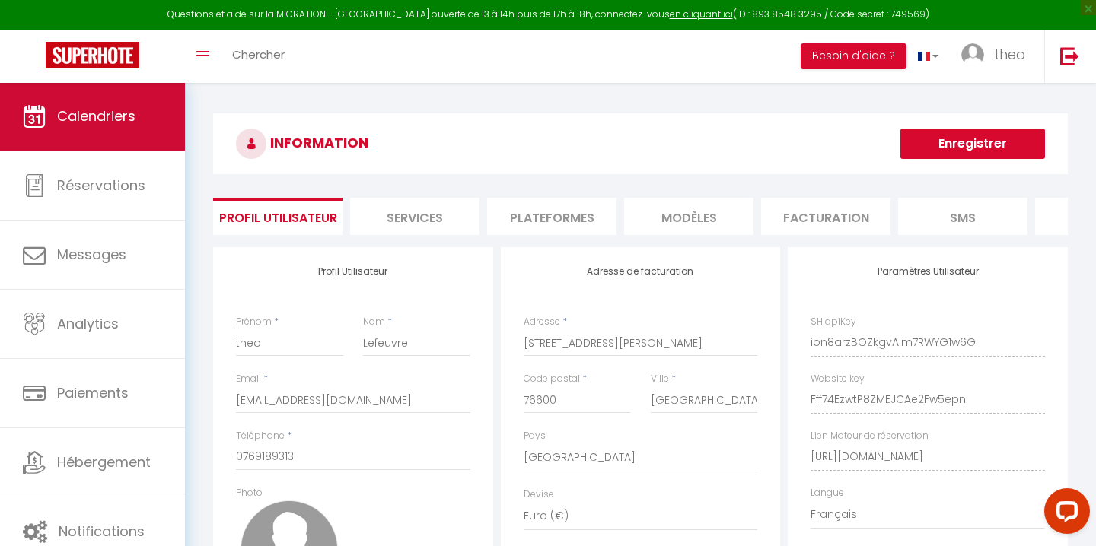
click at [70, 105] on link "Calendriers" at bounding box center [92, 116] width 185 height 68
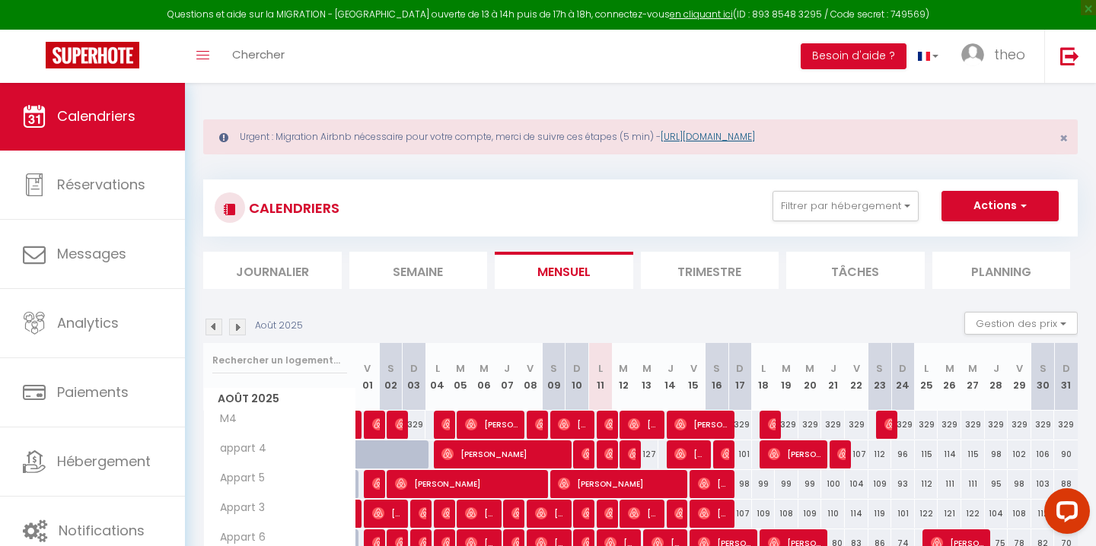
click at [755, 137] on link "[URL][DOMAIN_NAME]" at bounding box center [708, 136] width 94 height 13
